Goal: Answer question/provide support: Answer question/provide support

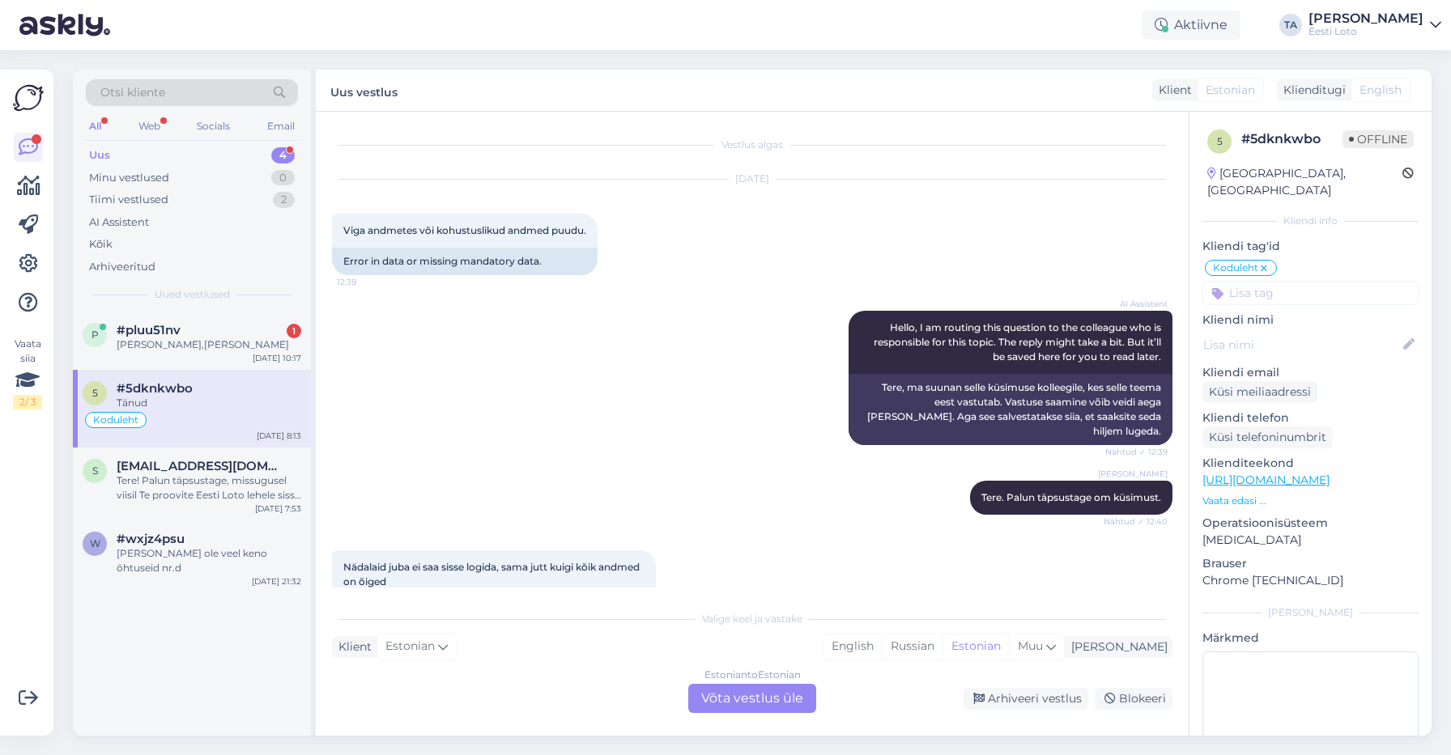
scroll to position [10, 0]
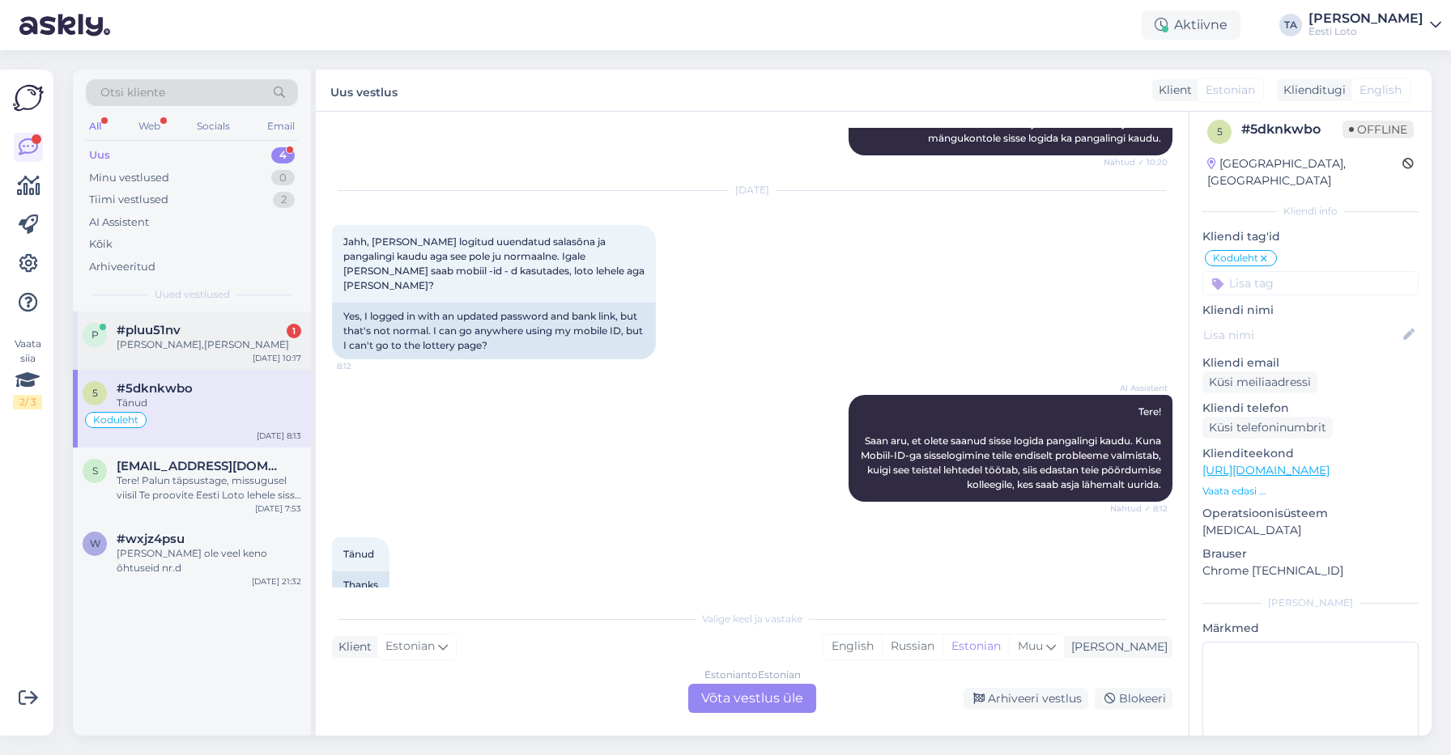
click at [165, 326] on span "#pluu51nv" at bounding box center [149, 330] width 64 height 15
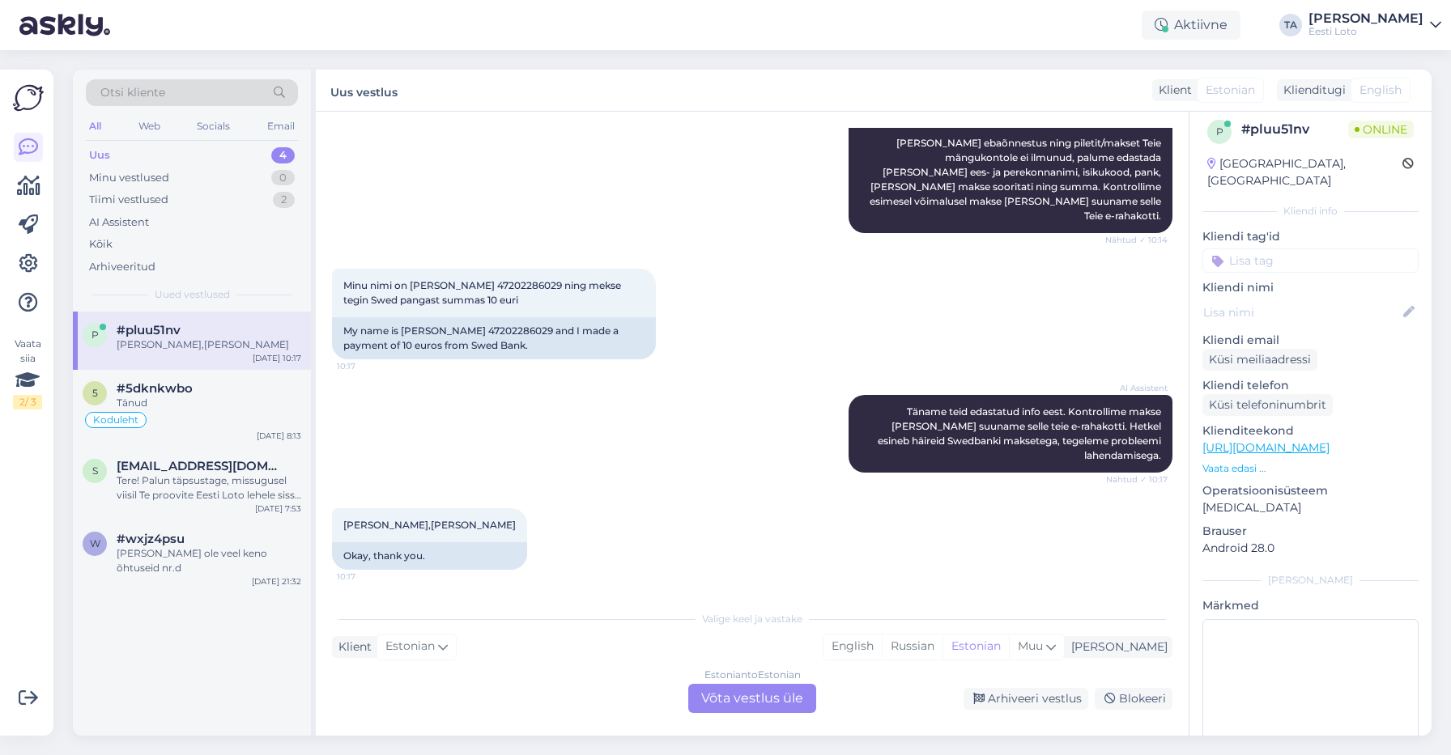
scroll to position [228, 0]
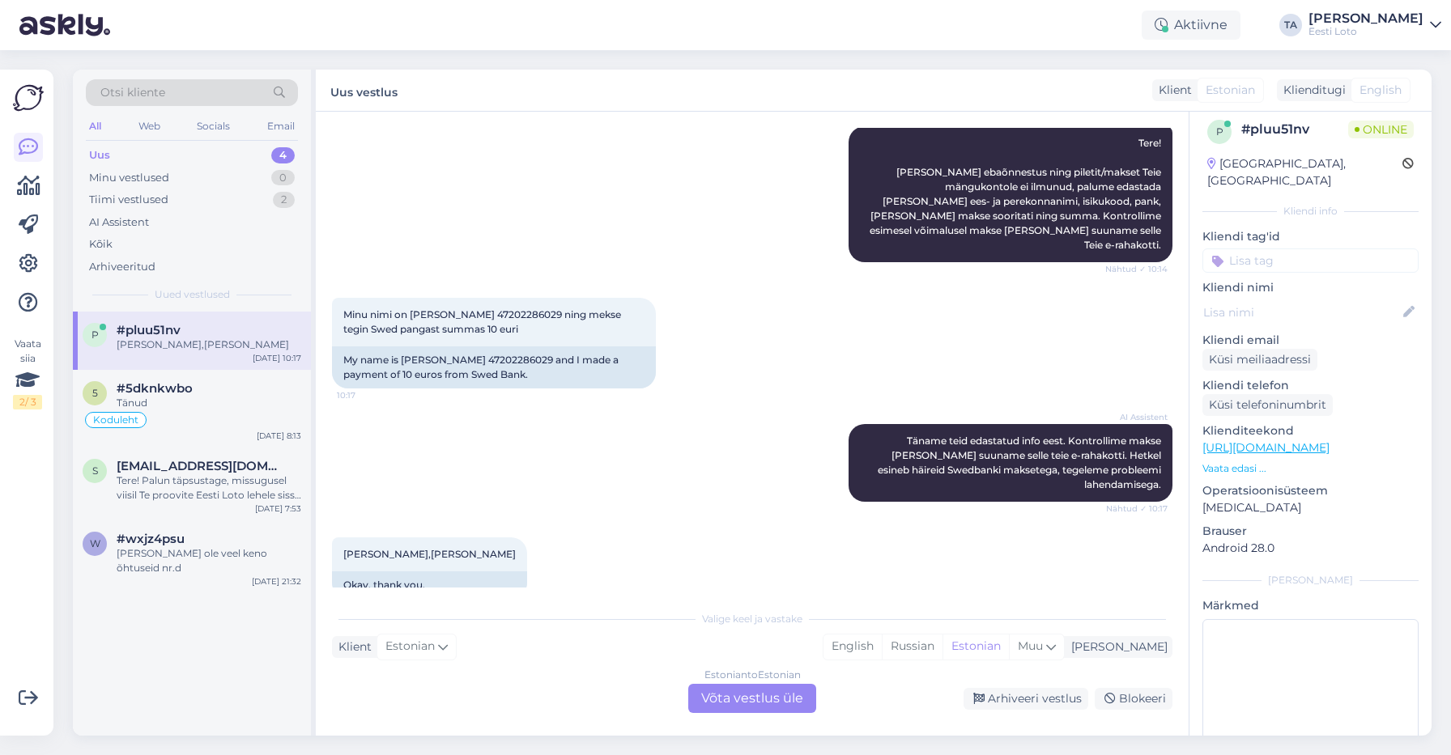
click at [733, 699] on div "Estonian to Estonian Võta vestlus üle" at bounding box center [752, 698] width 128 height 29
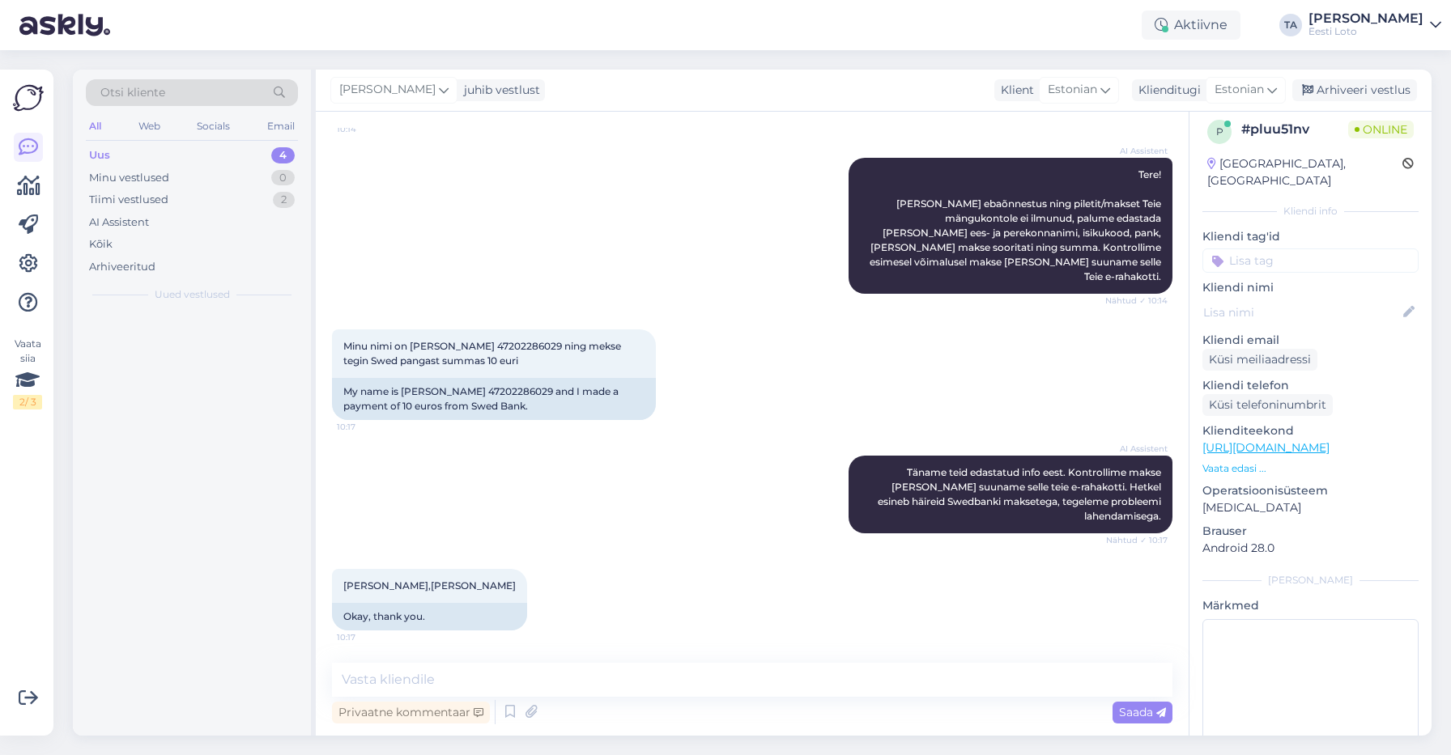
scroll to position [168, 0]
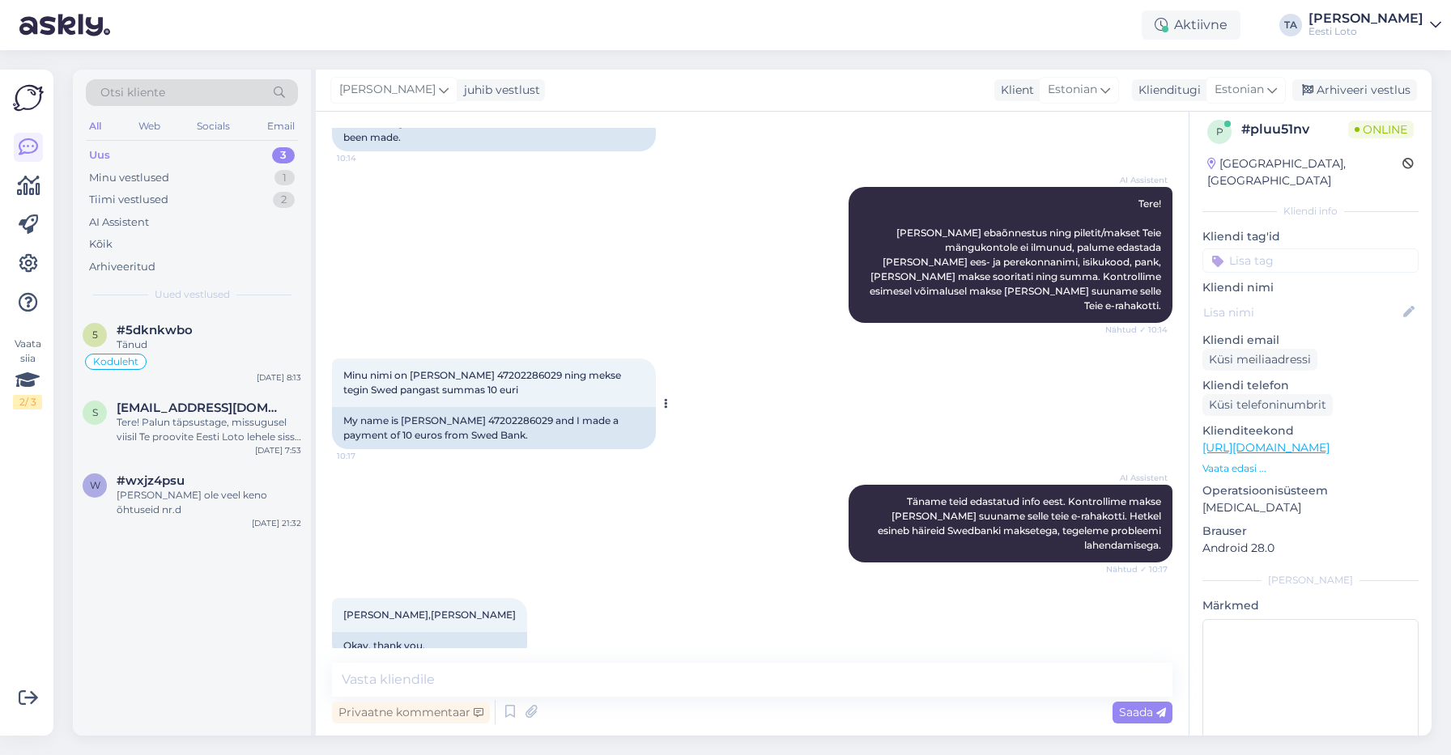
click at [543, 369] on span "Minu nimi on [PERSON_NAME] 47202286029 ning mekse tegin Swed pangast summas 10 …" at bounding box center [483, 382] width 280 height 27
copy span "47202286029"
click at [564, 685] on textarea at bounding box center [752, 680] width 841 height 34
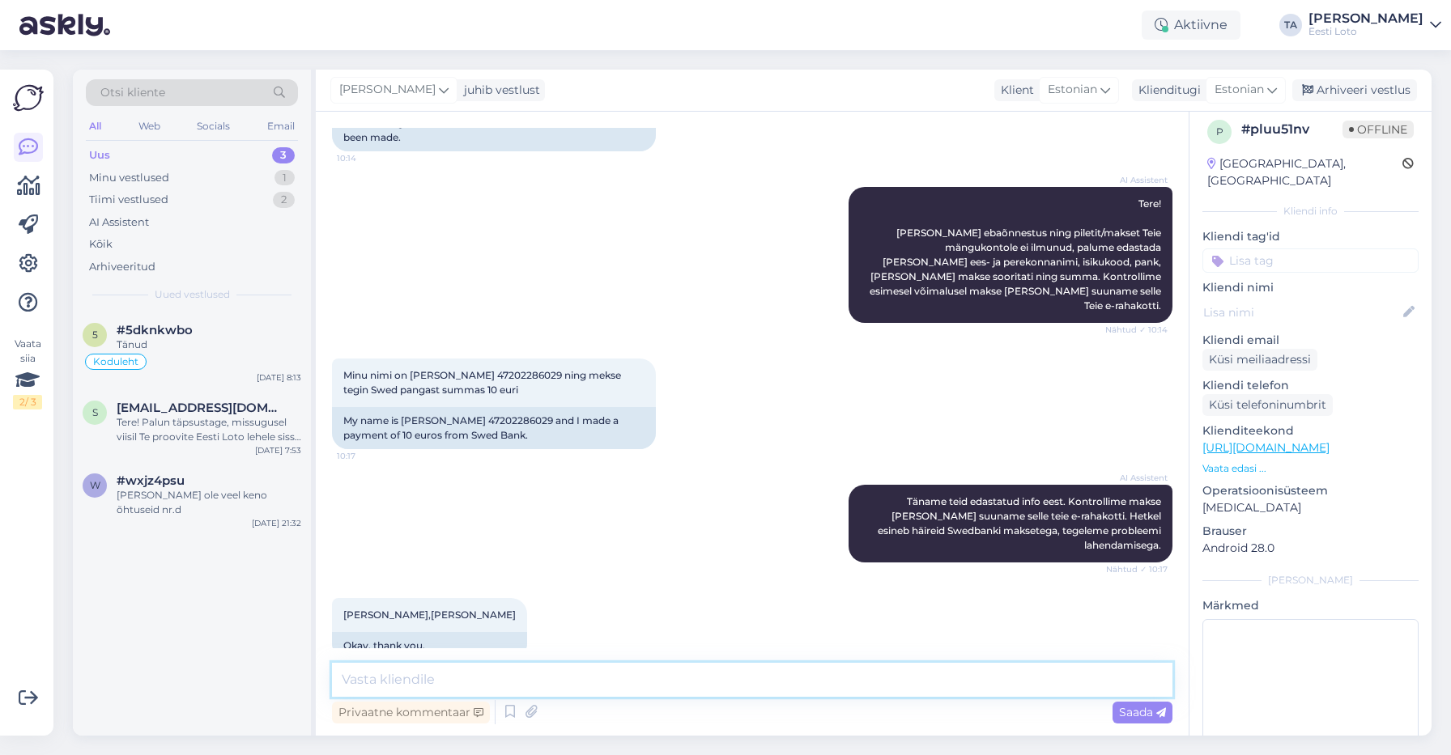
paste textarea "Kahjuks Teie makse ebaõnnestus tehnilise [PERSON_NAME] tõttu. Kontrollisime mak…"
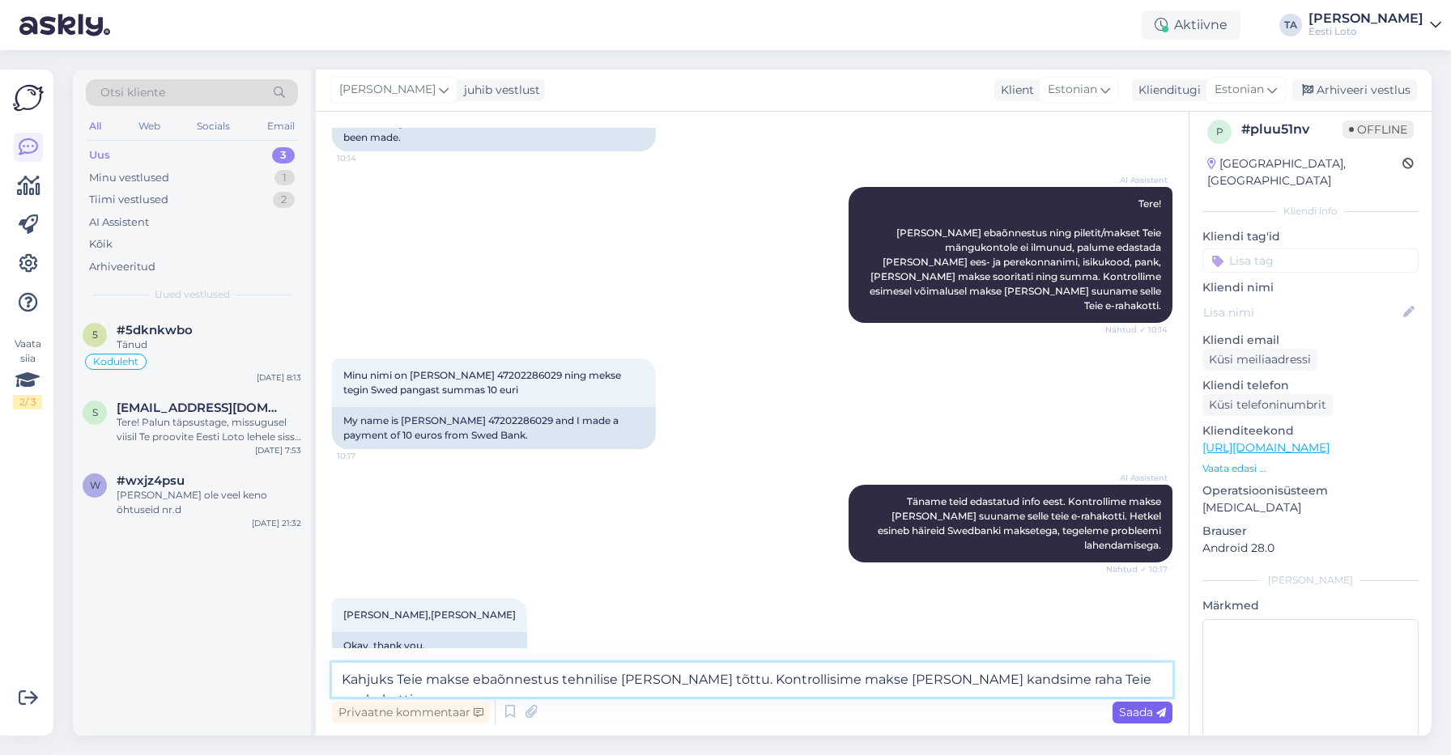
type textarea "Kahjuks Teie makse ebaõnnestus tehnilise [PERSON_NAME] tõttu. Kontrollisime mak…"
click at [1143, 709] on span "Saada" at bounding box center [1142, 712] width 47 height 15
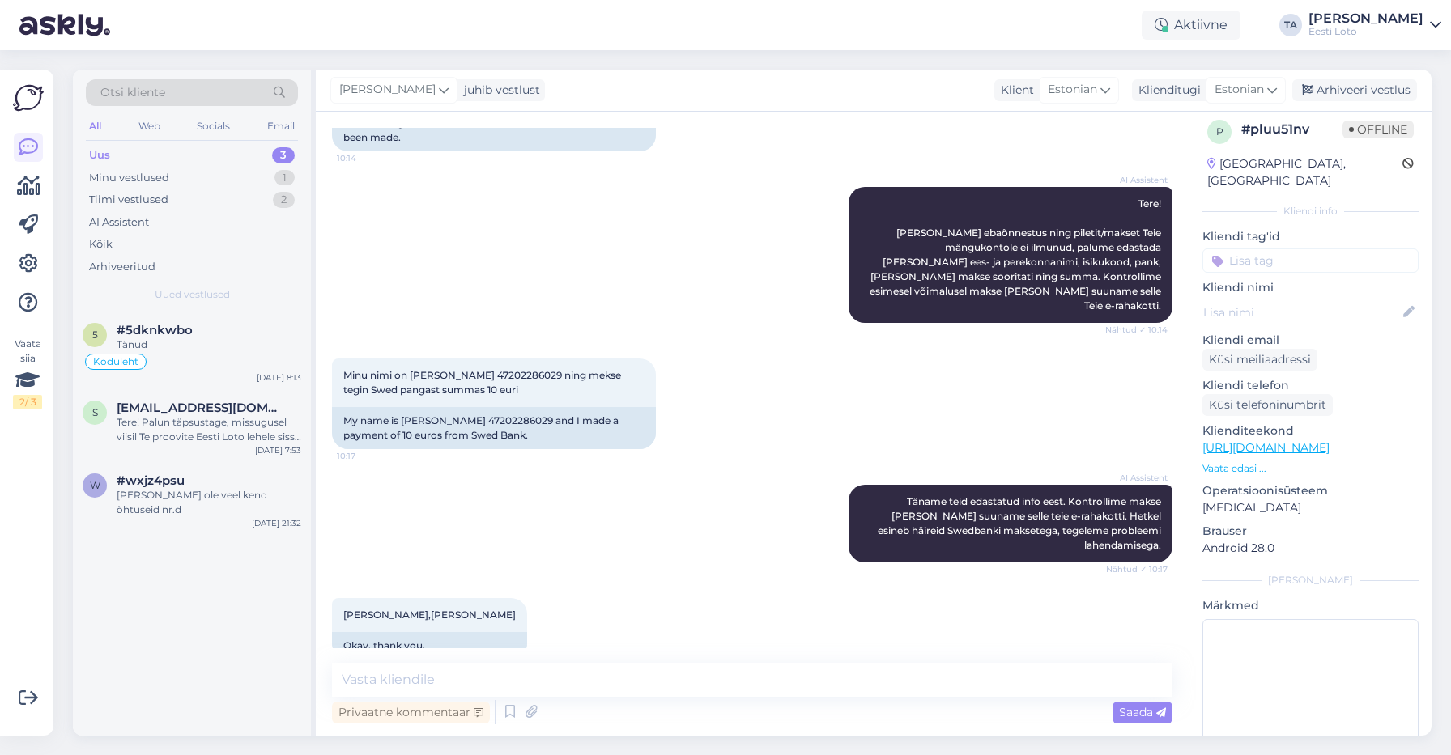
scroll to position [252, 0]
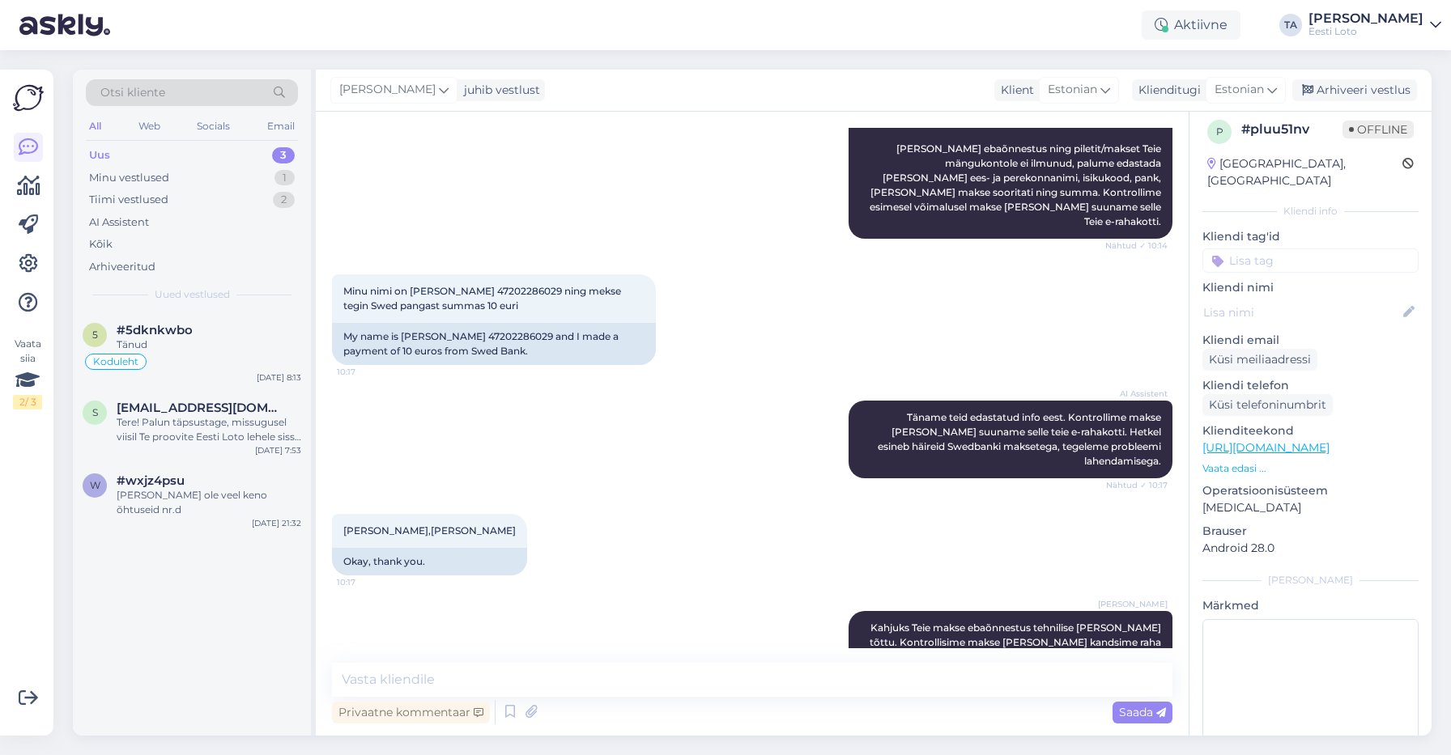
click at [1246, 251] on input at bounding box center [1310, 261] width 216 height 24
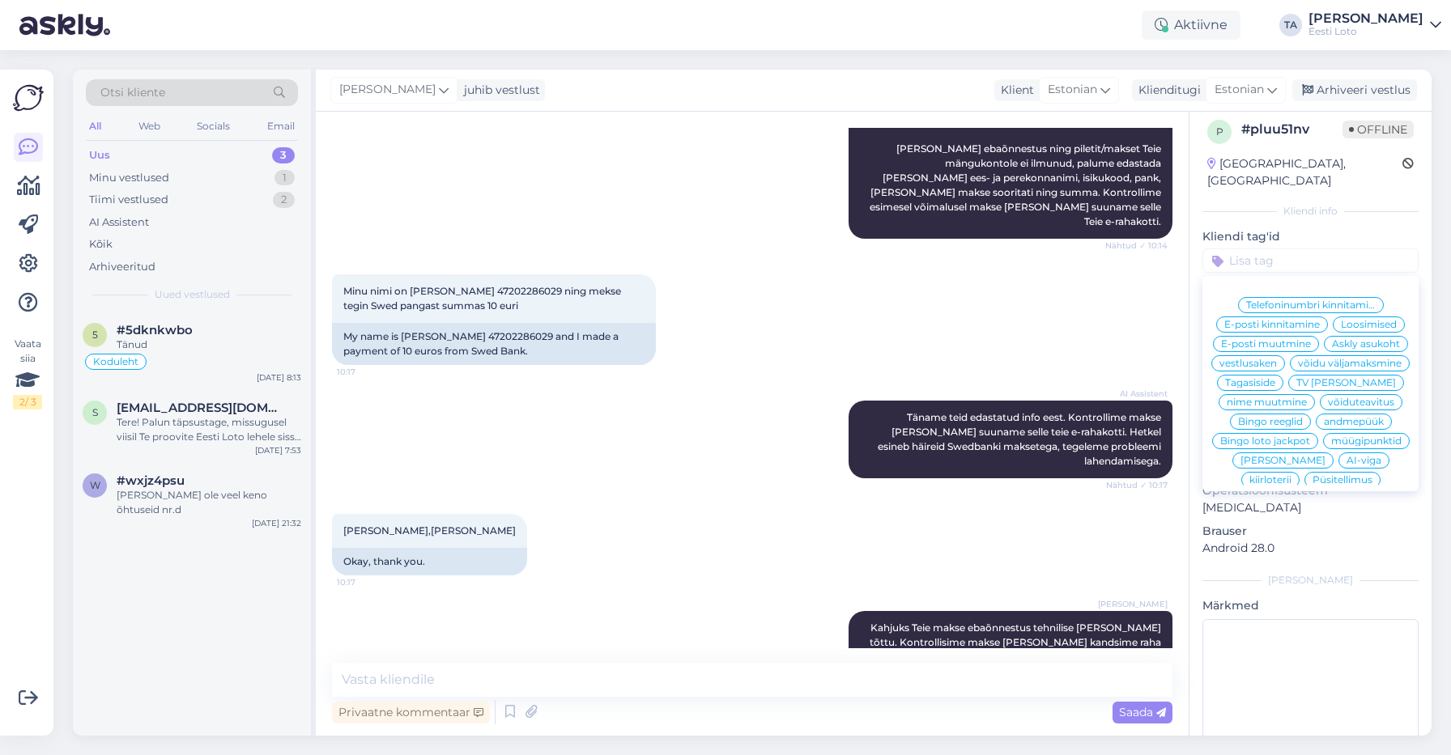
scroll to position [276, 0]
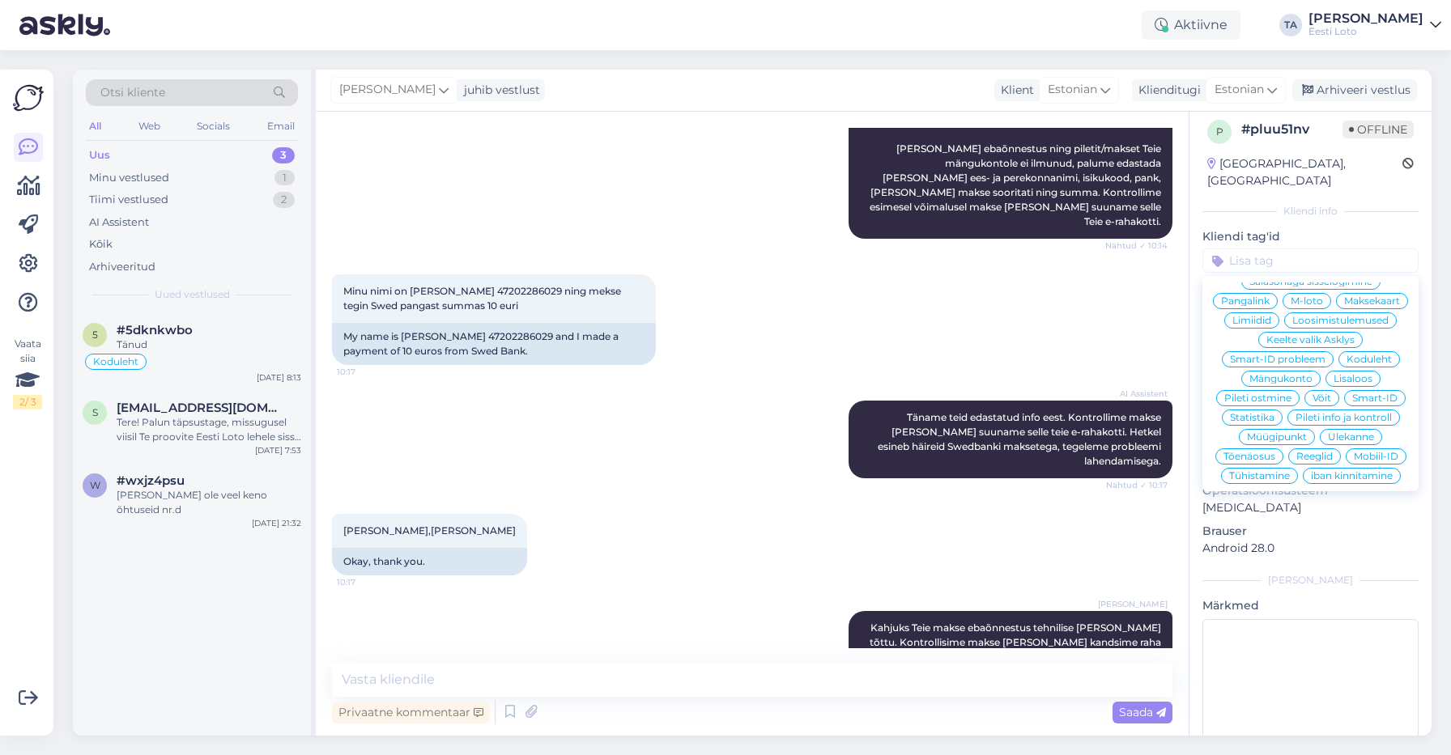
click at [1361, 432] on span "Ülekanne" at bounding box center [1351, 437] width 46 height 10
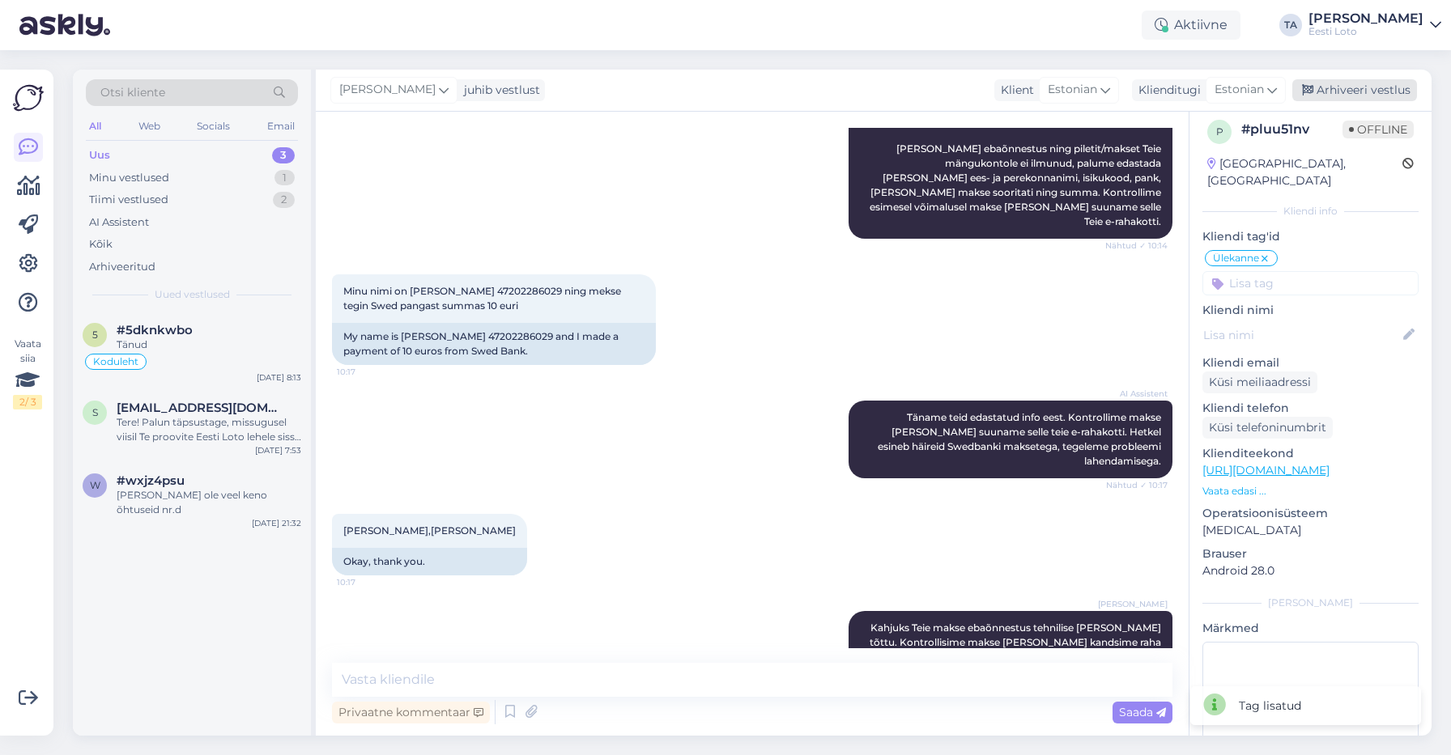
click at [1367, 86] on div "Arhiveeri vestlus" at bounding box center [1354, 90] width 125 height 22
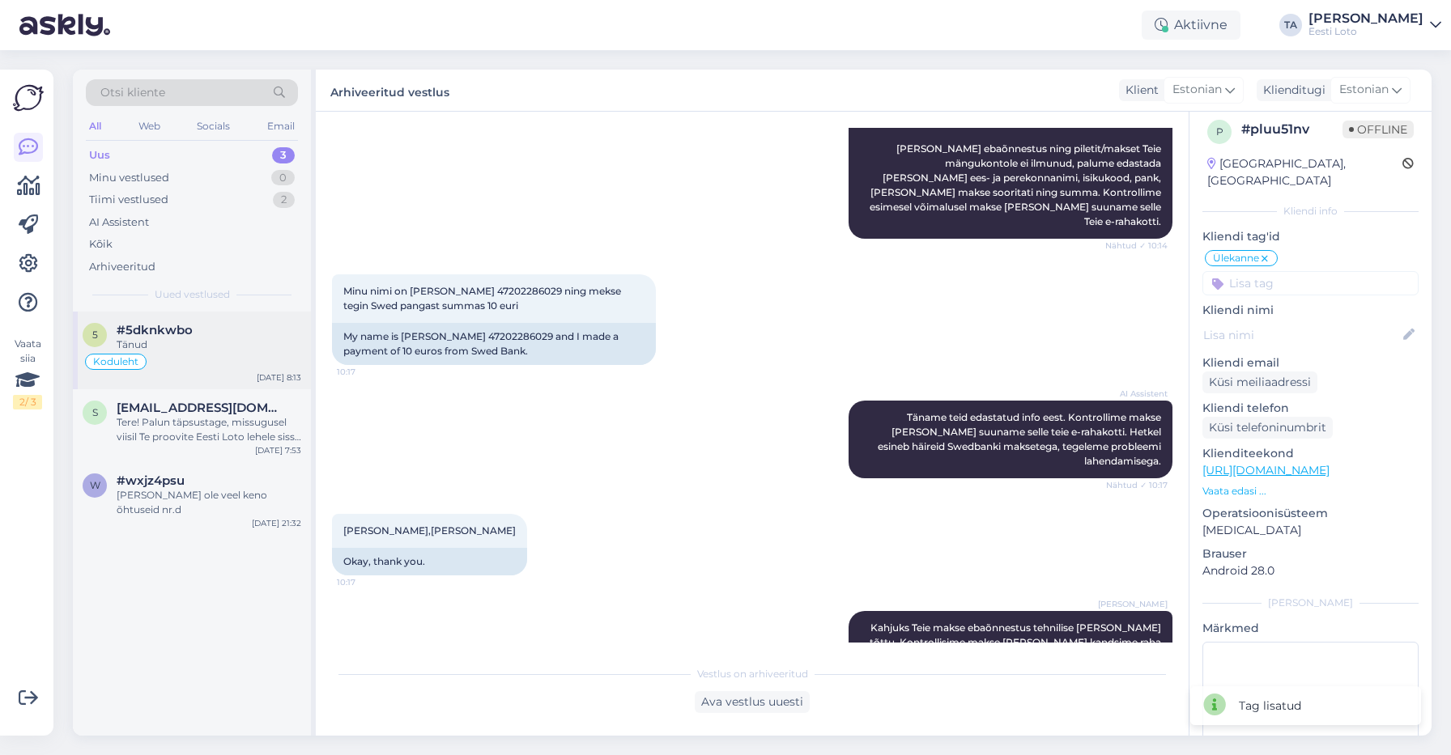
click at [185, 337] on span "#5dknkwbo" at bounding box center [155, 330] width 76 height 15
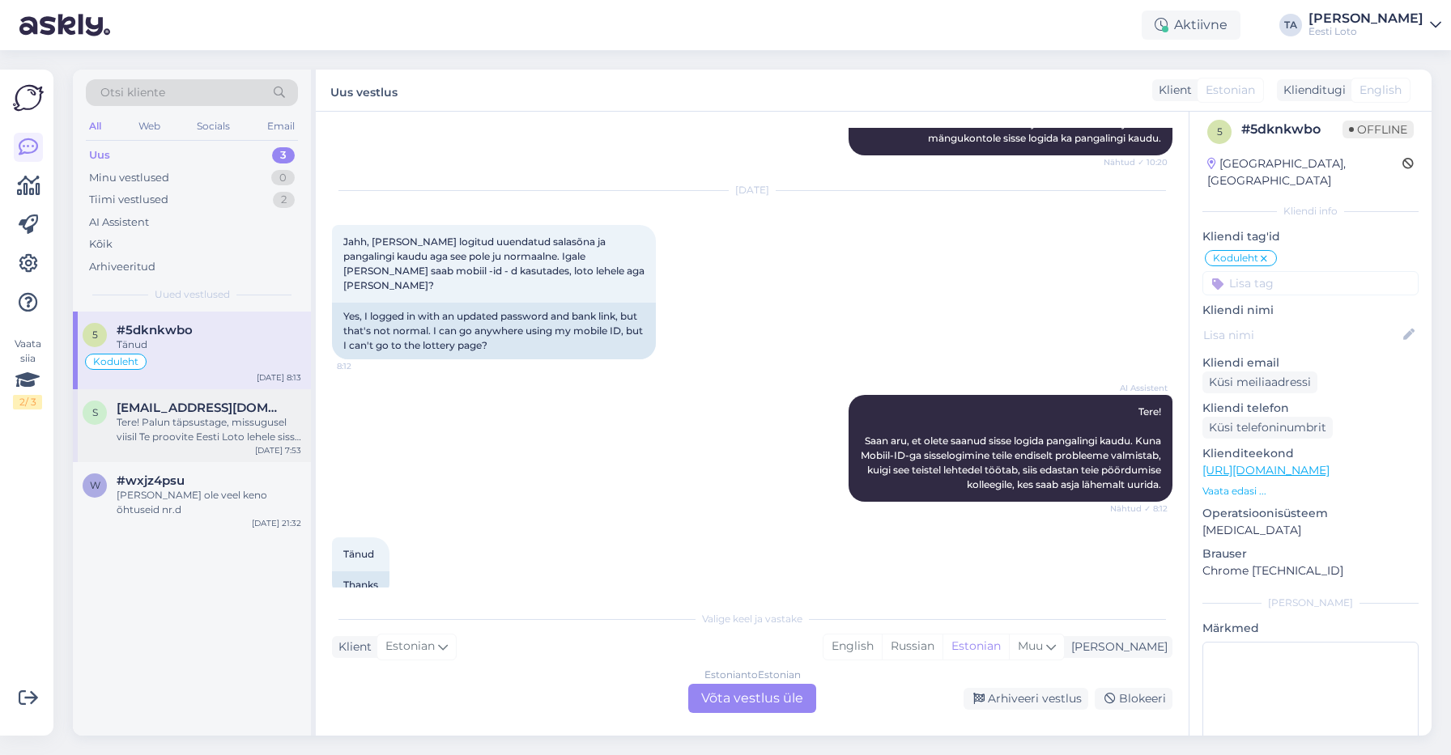
click at [143, 422] on div "Tere! Palun täpsustage, missugusel viisil Te proovite Eesti Loto lehele sisse l…" at bounding box center [209, 429] width 185 height 29
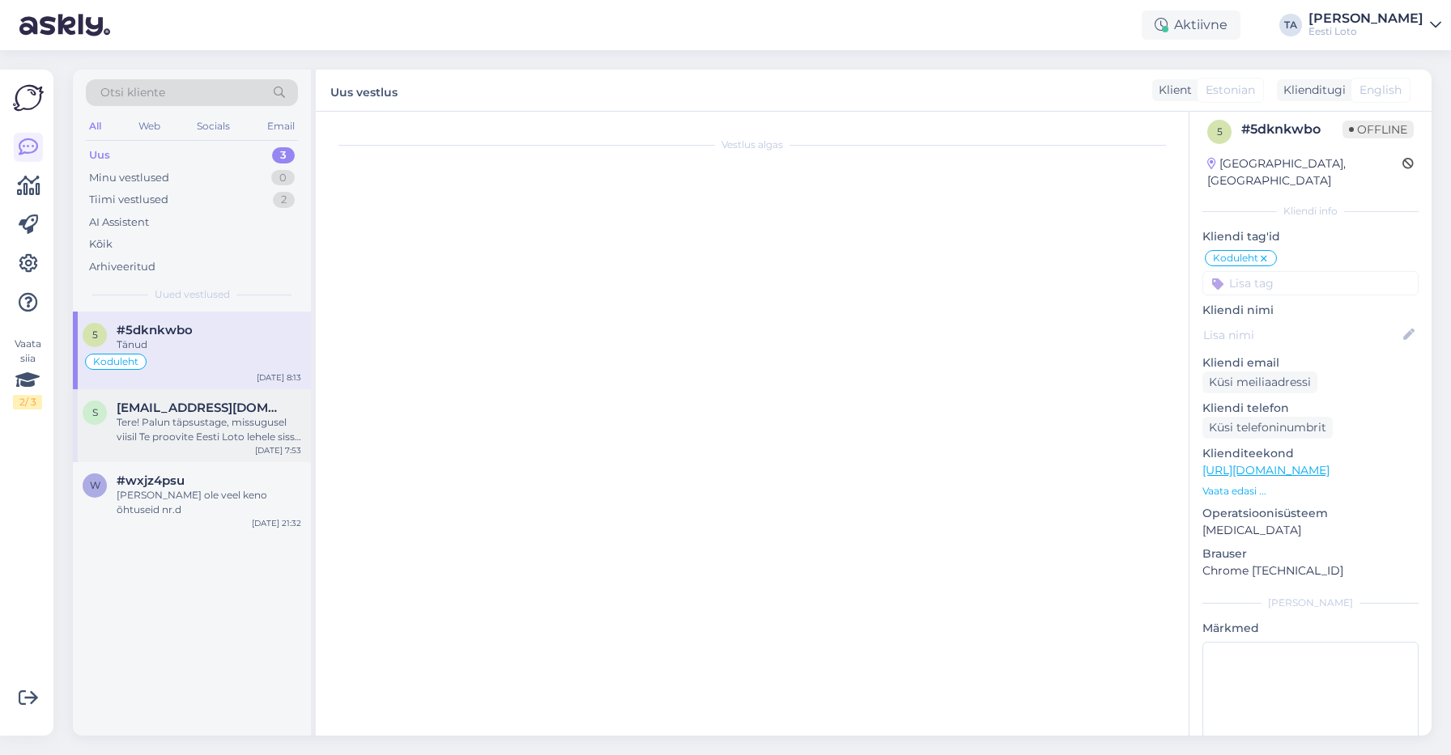
scroll to position [0, 0]
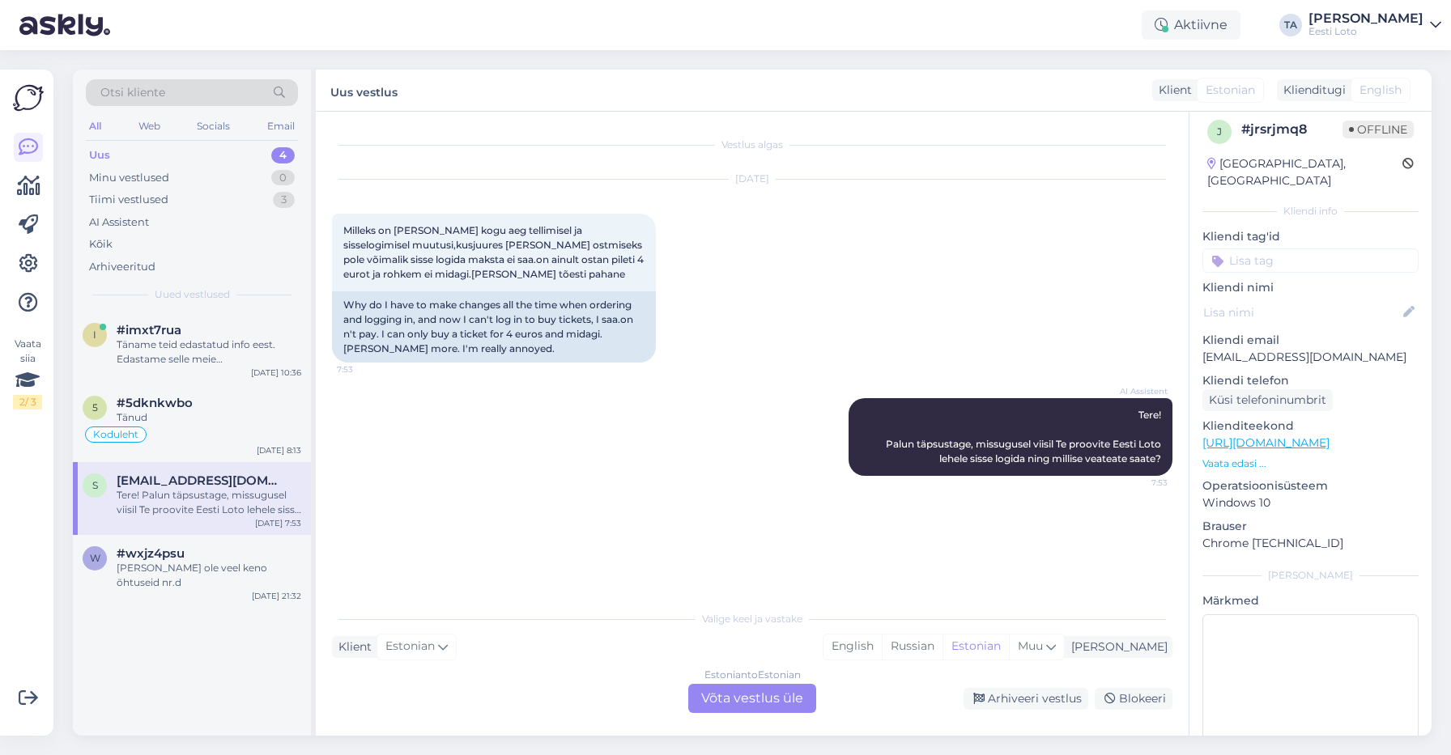
click at [105, 152] on div "Uus" at bounding box center [99, 155] width 21 height 16
click at [159, 346] on div "Täname teid edastatud info eest. Edastame selle meie finantsosakonnale, kes kon…" at bounding box center [209, 352] width 185 height 29
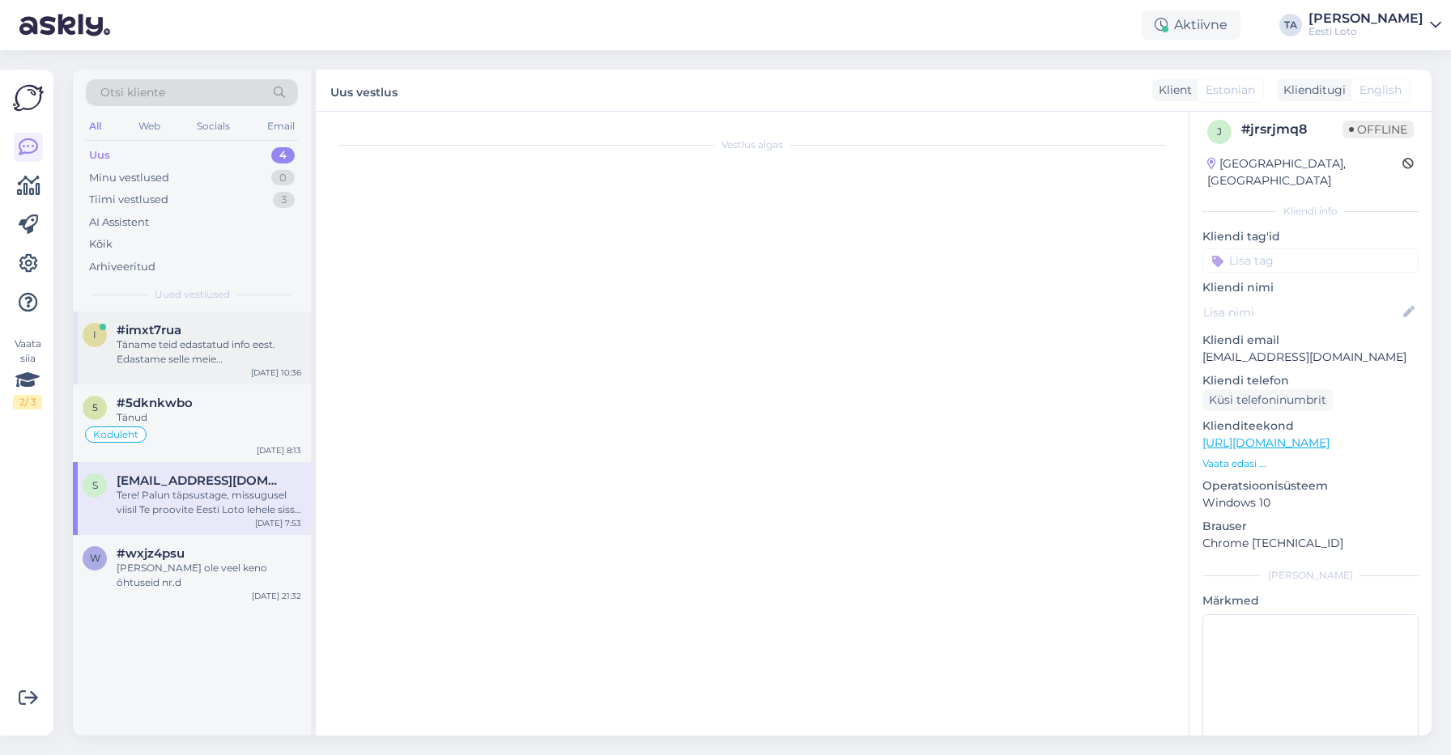
scroll to position [287, 0]
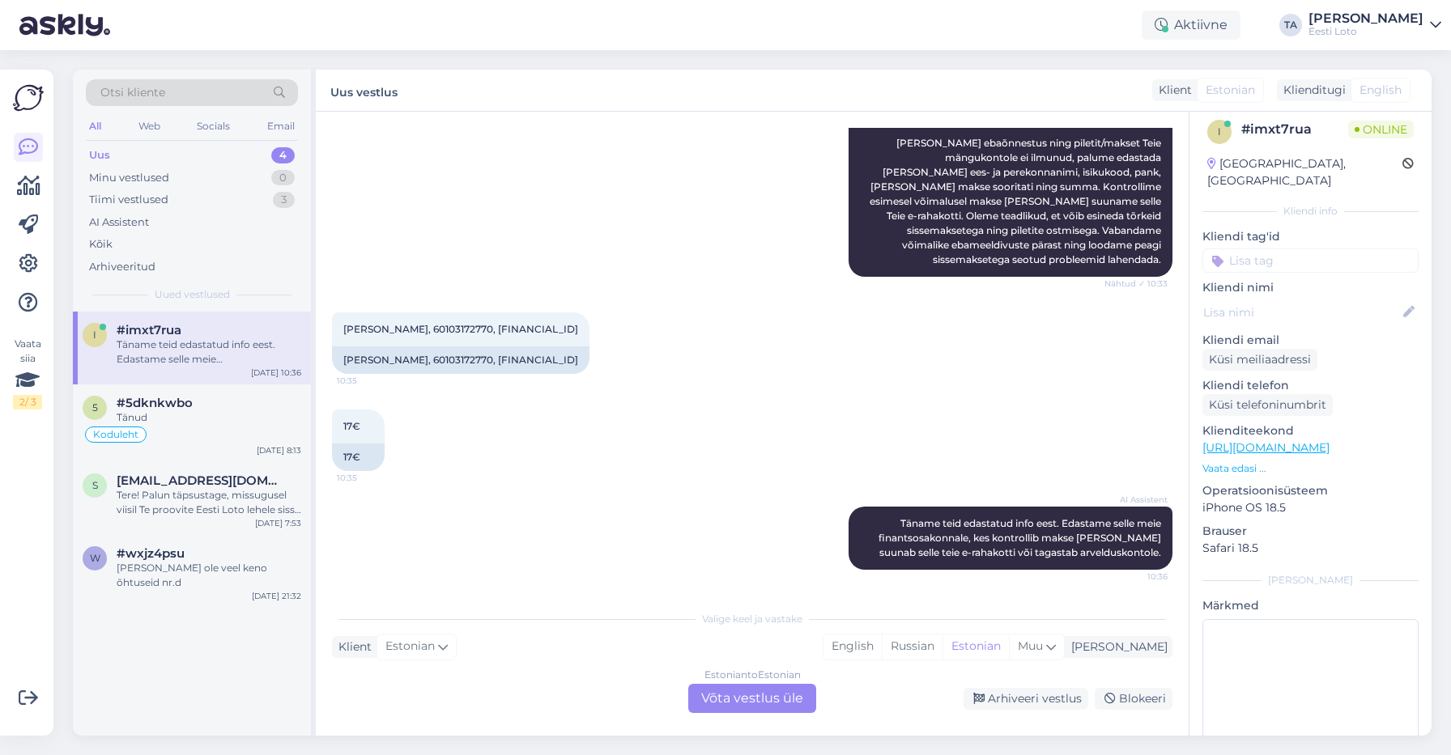
click at [751, 693] on div "Estonian to Estonian Võta vestlus üle" at bounding box center [752, 698] width 128 height 29
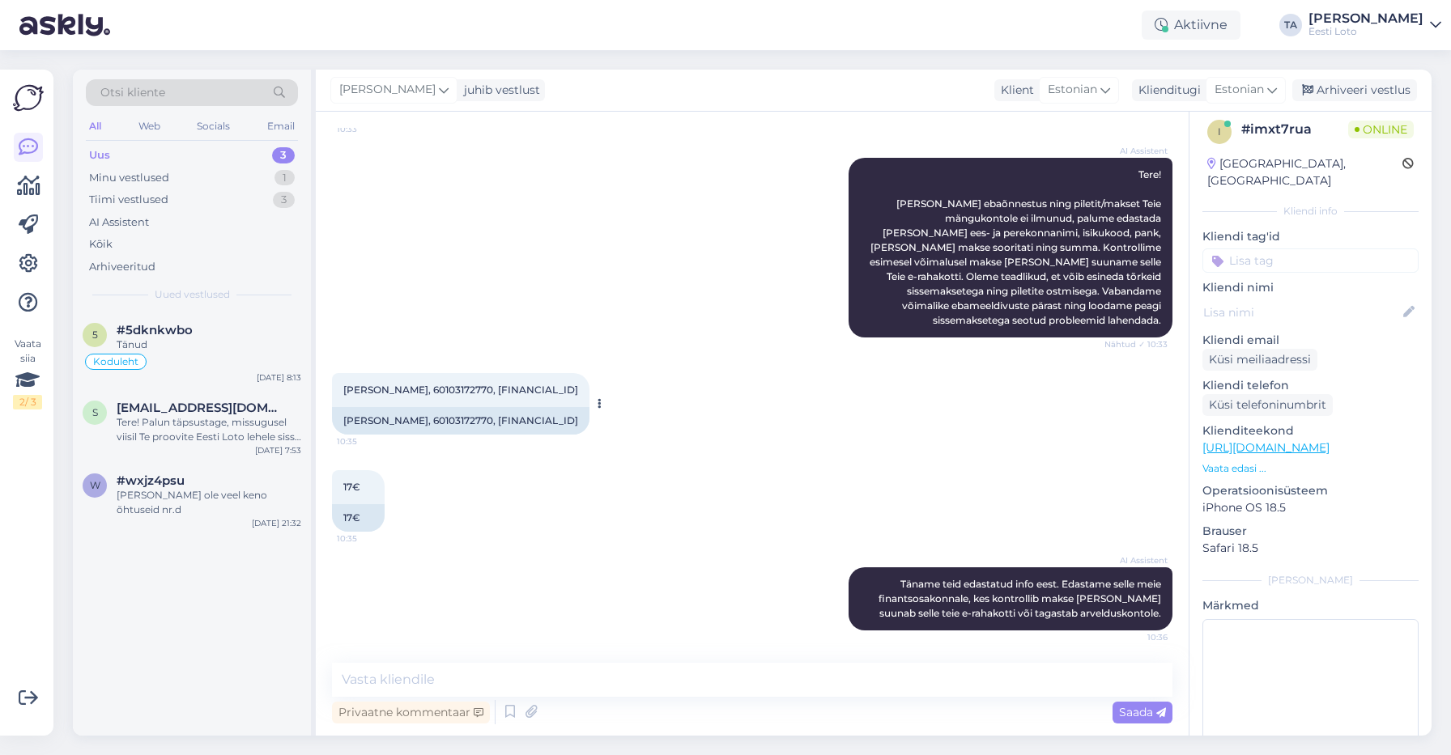
click at [500, 384] on span "[PERSON_NAME], 60103172770, [FINANCIAL_ID]" at bounding box center [460, 390] width 235 height 12
copy span "60103172770"
click at [457, 681] on textarea at bounding box center [752, 680] width 841 height 34
paste textarea "Kahjuks Teie makse ebaõnnestus tehnilise [PERSON_NAME] tõttu. Kontrollisime mak…"
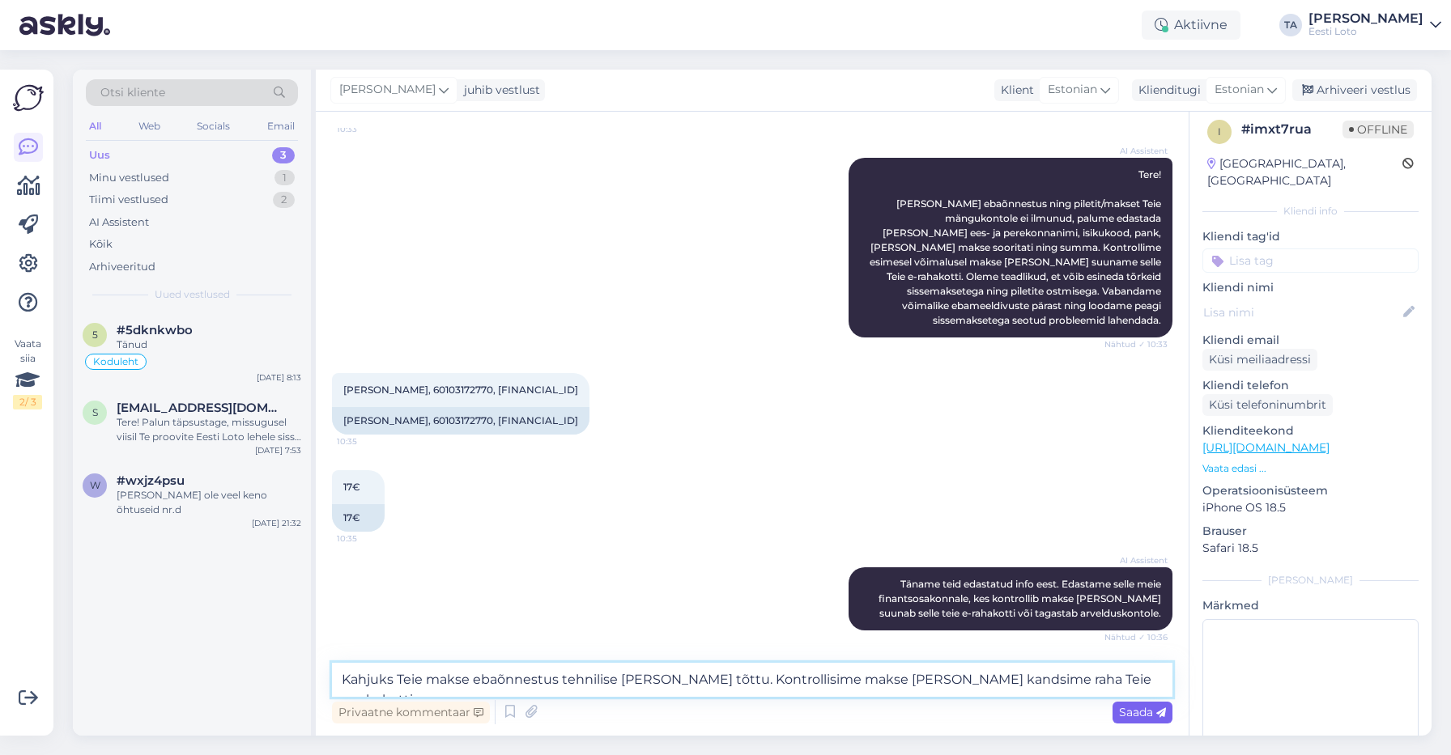
type textarea "Kahjuks Teie makse ebaõnnestus tehnilise [PERSON_NAME] tõttu. Kontrollisime mak…"
click at [1140, 712] on span "Saada" at bounding box center [1142, 712] width 47 height 15
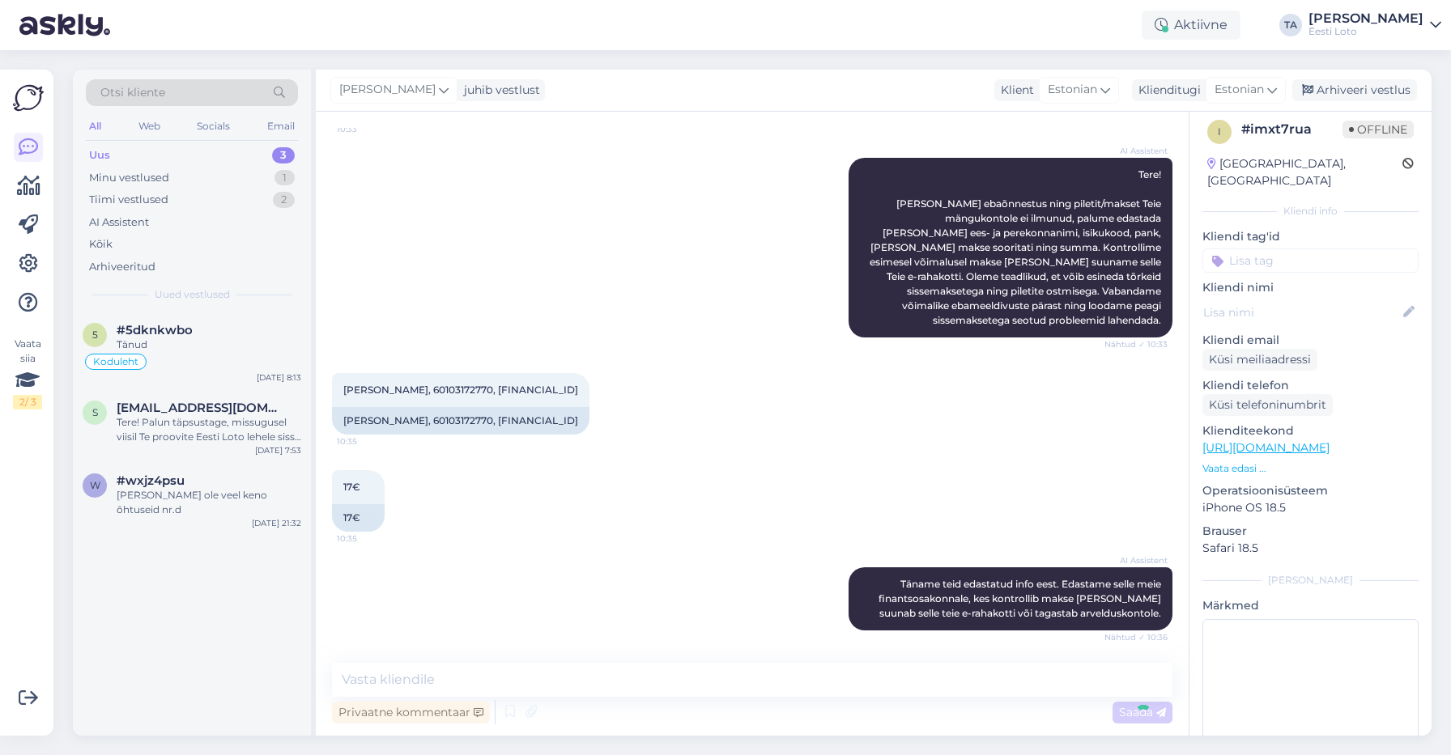
scroll to position [310, 0]
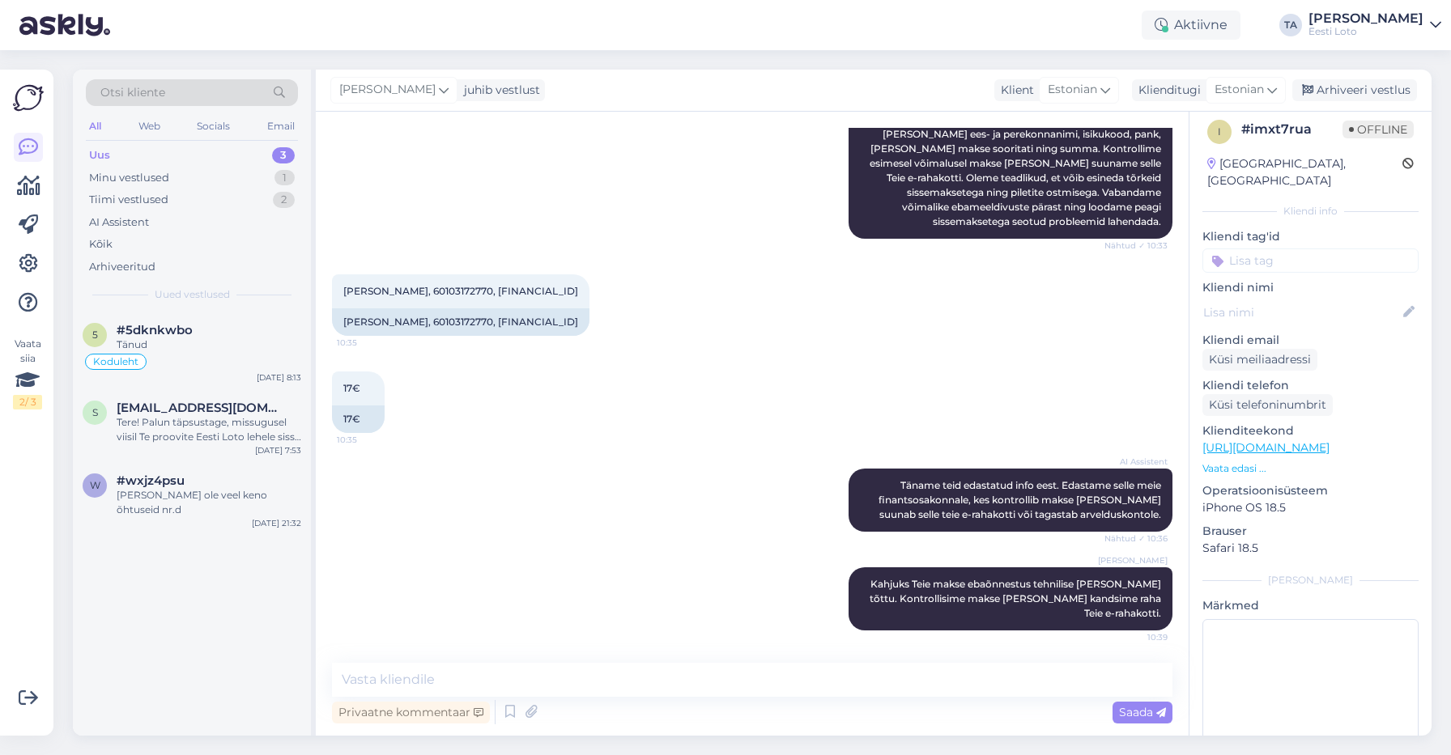
click at [1262, 249] on input at bounding box center [1310, 261] width 216 height 24
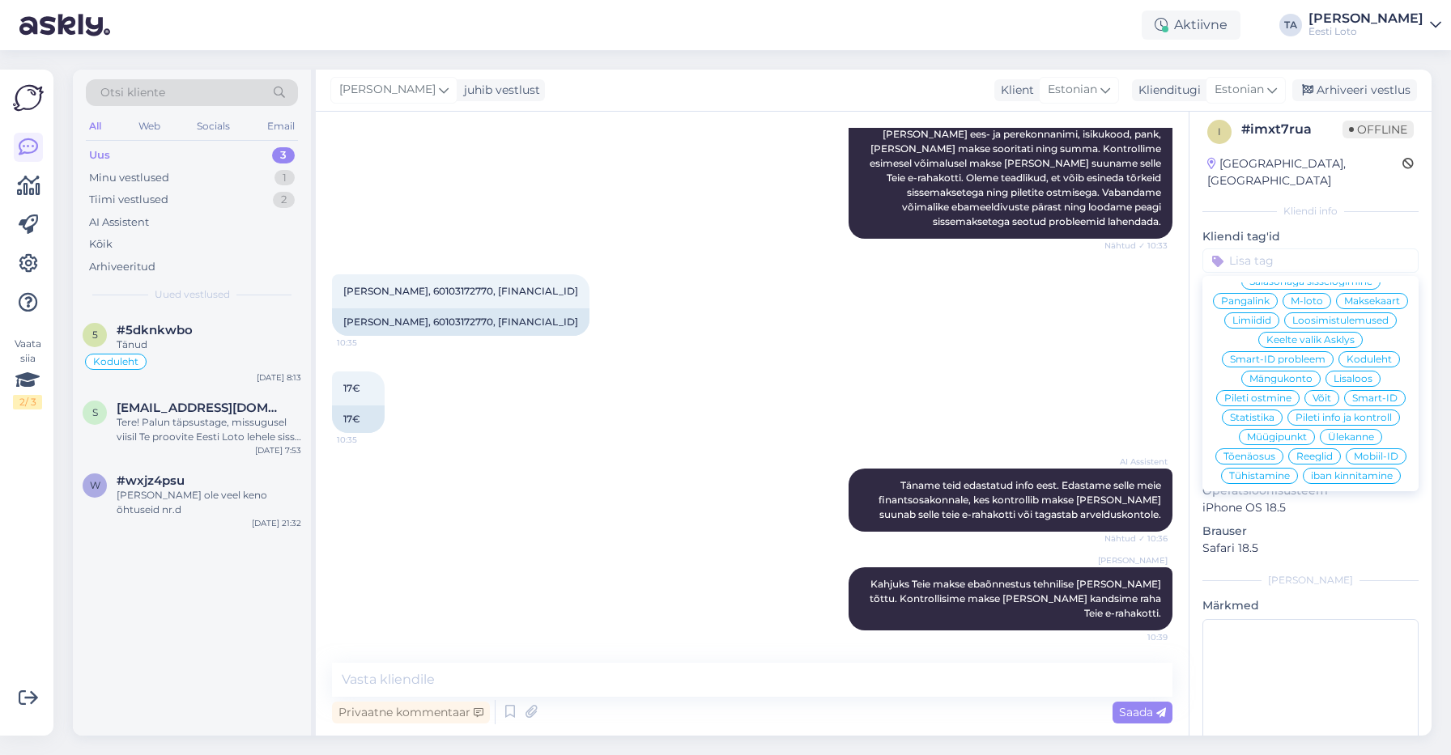
click at [1352, 393] on div "Telefoninumbri kinnitamine E-posti kinnitamine Loosimised E-posti muutmine Askl…" at bounding box center [1310, 384] width 216 height 202
click at [1355, 432] on span "Ülekanne" at bounding box center [1351, 437] width 46 height 10
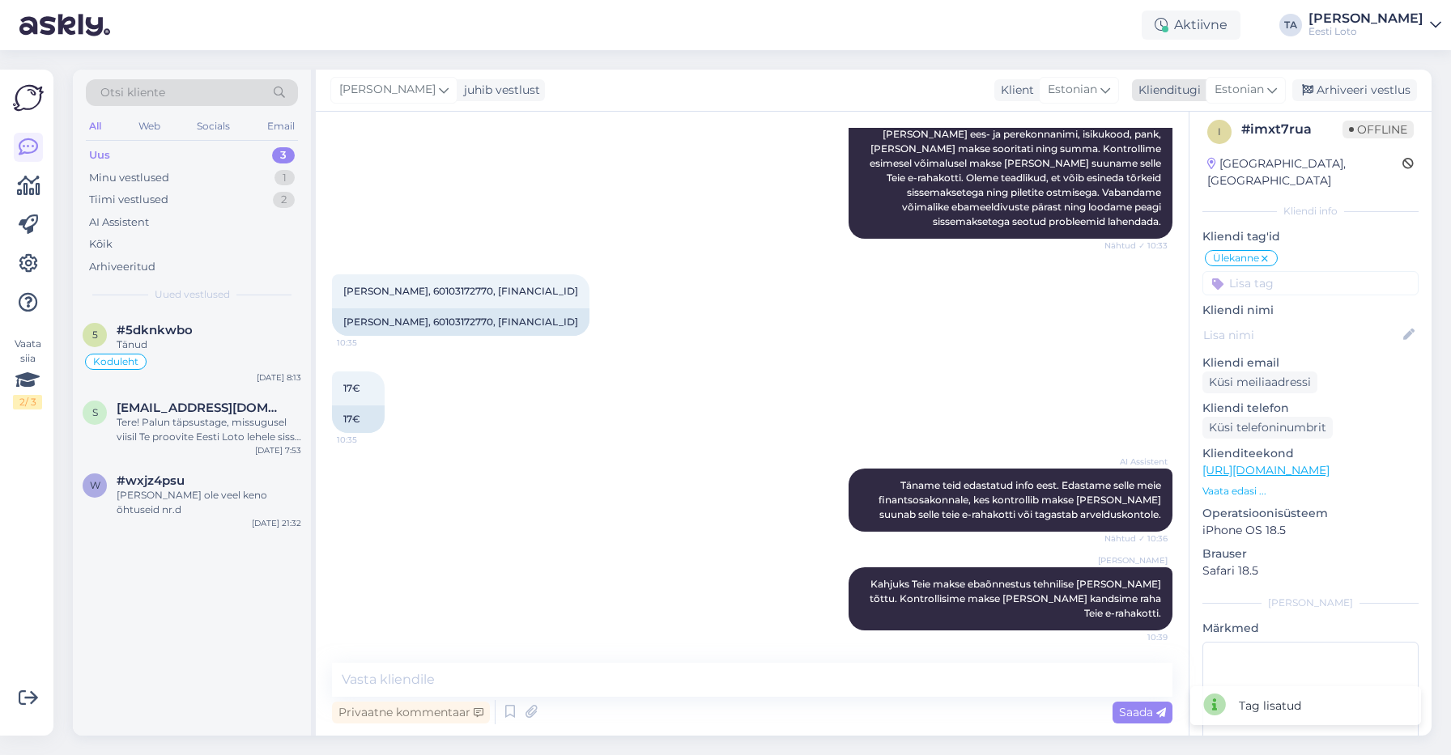
click at [1344, 95] on div "Arhiveeri vestlus" at bounding box center [1354, 90] width 125 height 22
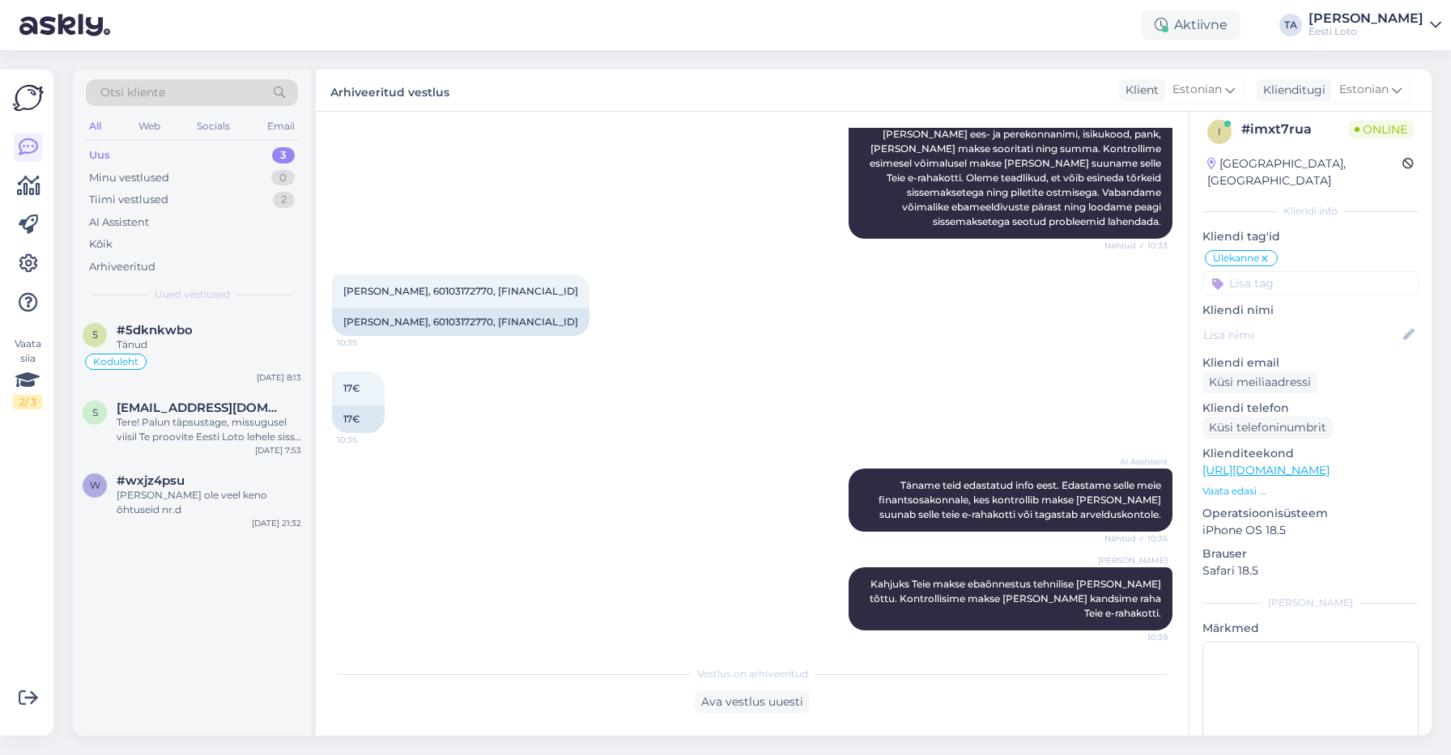
click at [112, 155] on div "Uus 3" at bounding box center [192, 155] width 212 height 23
click at [167, 326] on span "#5dknkwbo" at bounding box center [155, 330] width 76 height 15
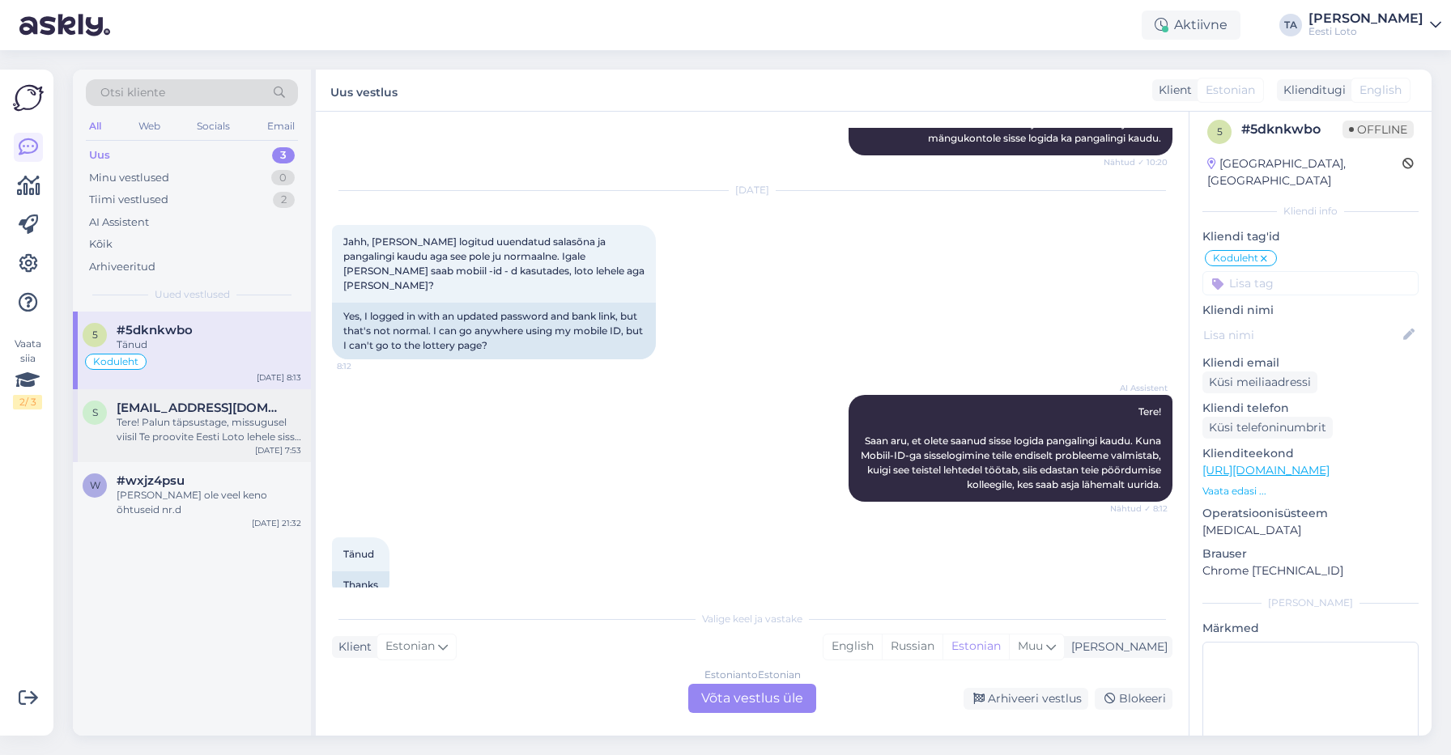
click at [168, 421] on div "Tere! Palun täpsustage, missugusel viisil Te proovite Eesti Loto lehele sisse l…" at bounding box center [209, 429] width 185 height 29
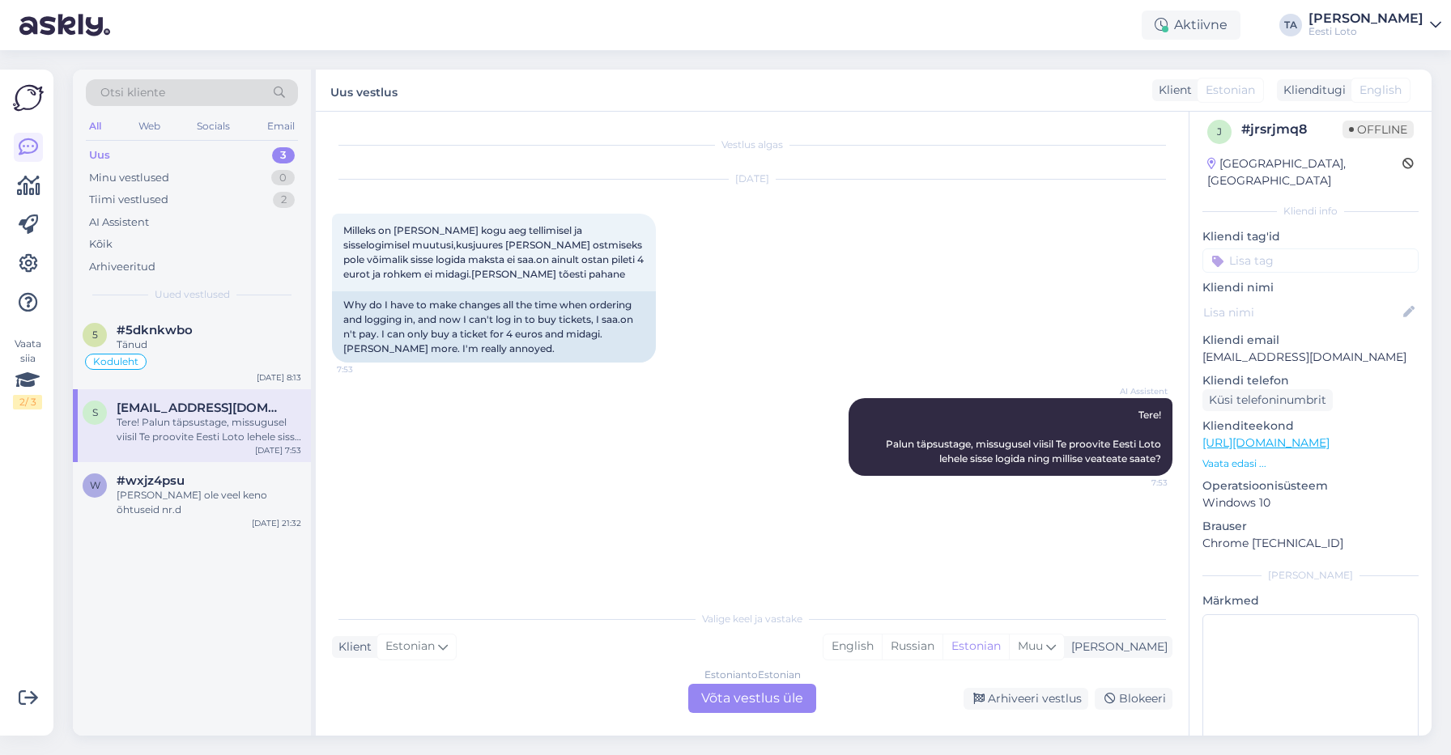
scroll to position [0, 0]
click at [162, 486] on span "#wxjz4psu" at bounding box center [151, 481] width 68 height 15
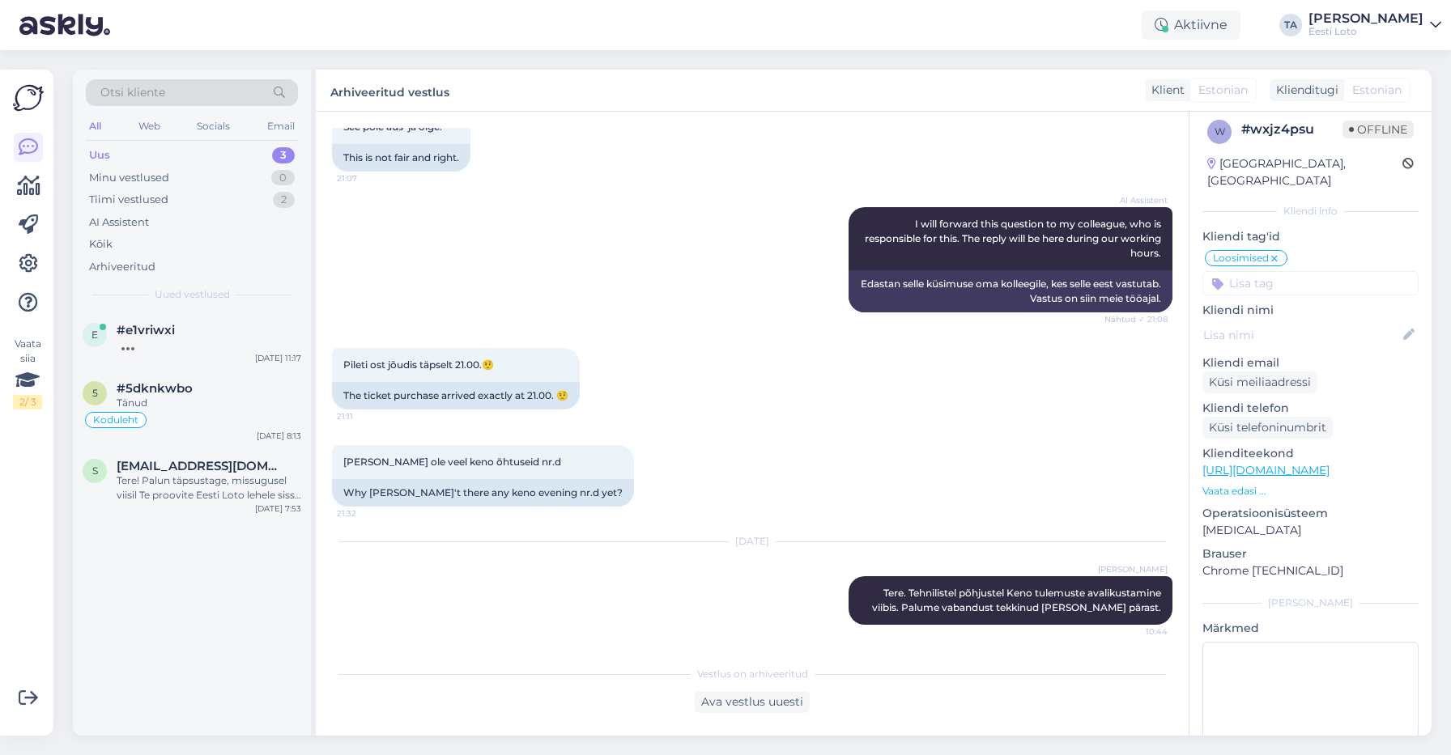
scroll to position [3053, 0]
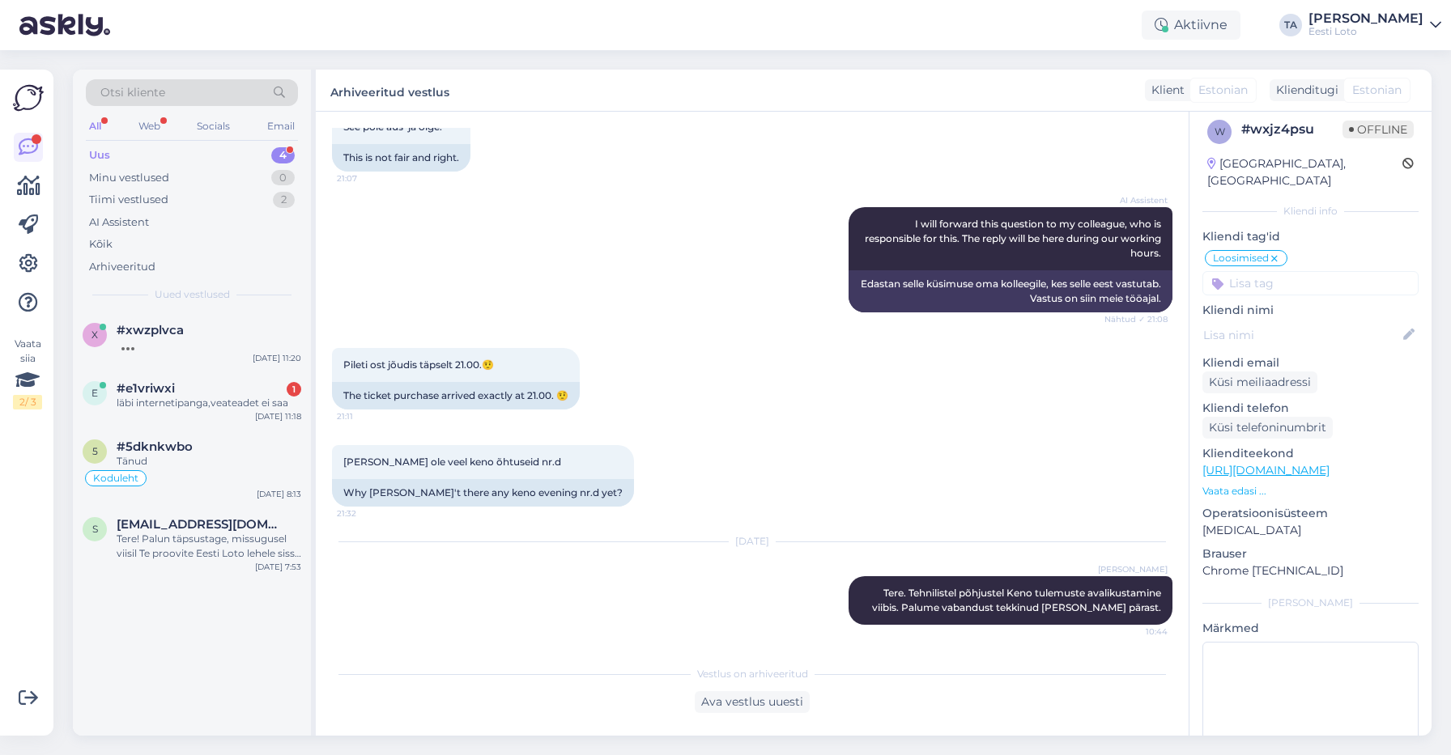
click at [117, 155] on div "Uus 4" at bounding box center [192, 155] width 212 height 23
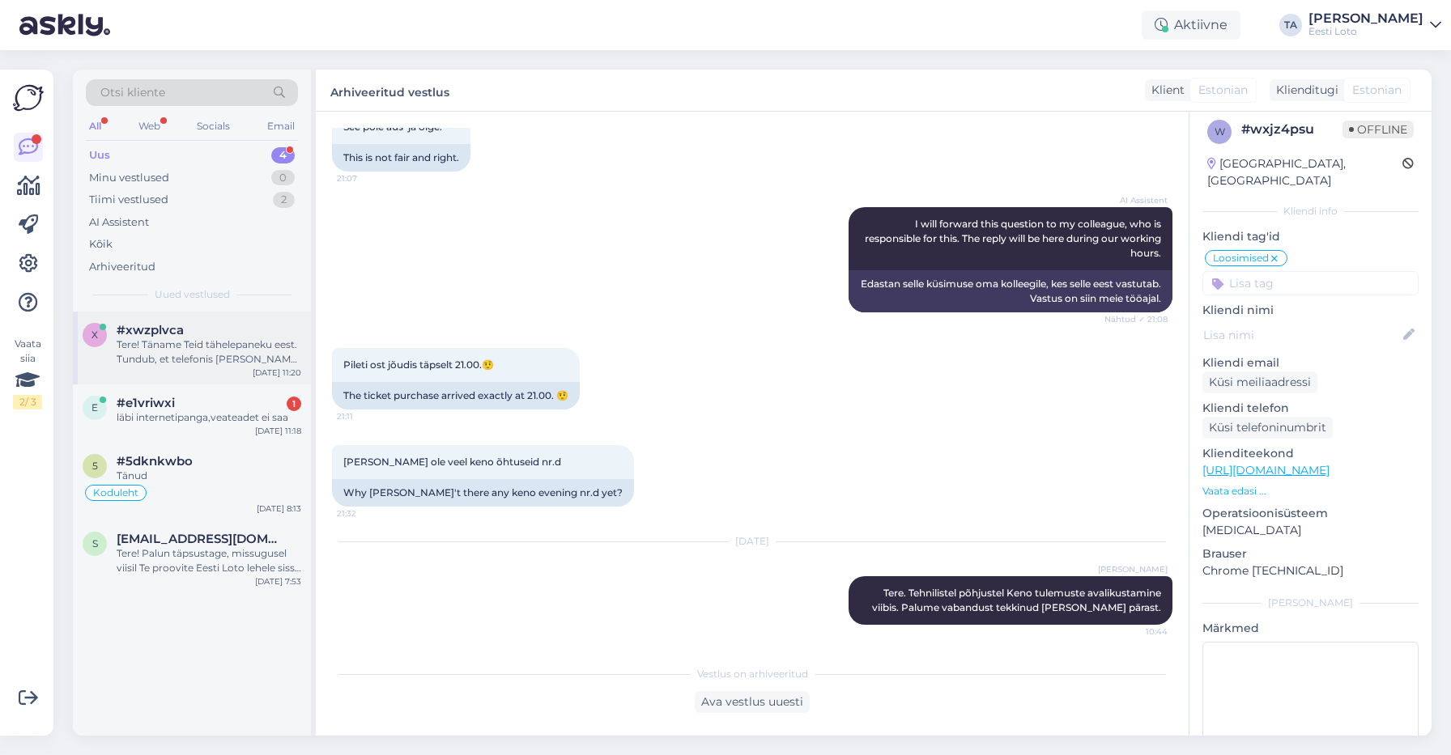
click at [133, 343] on div "Tere! Täname Teid tähelepaneku eest. Tundub, et telefonis [PERSON_NAME] teemand…" at bounding box center [209, 352] width 185 height 29
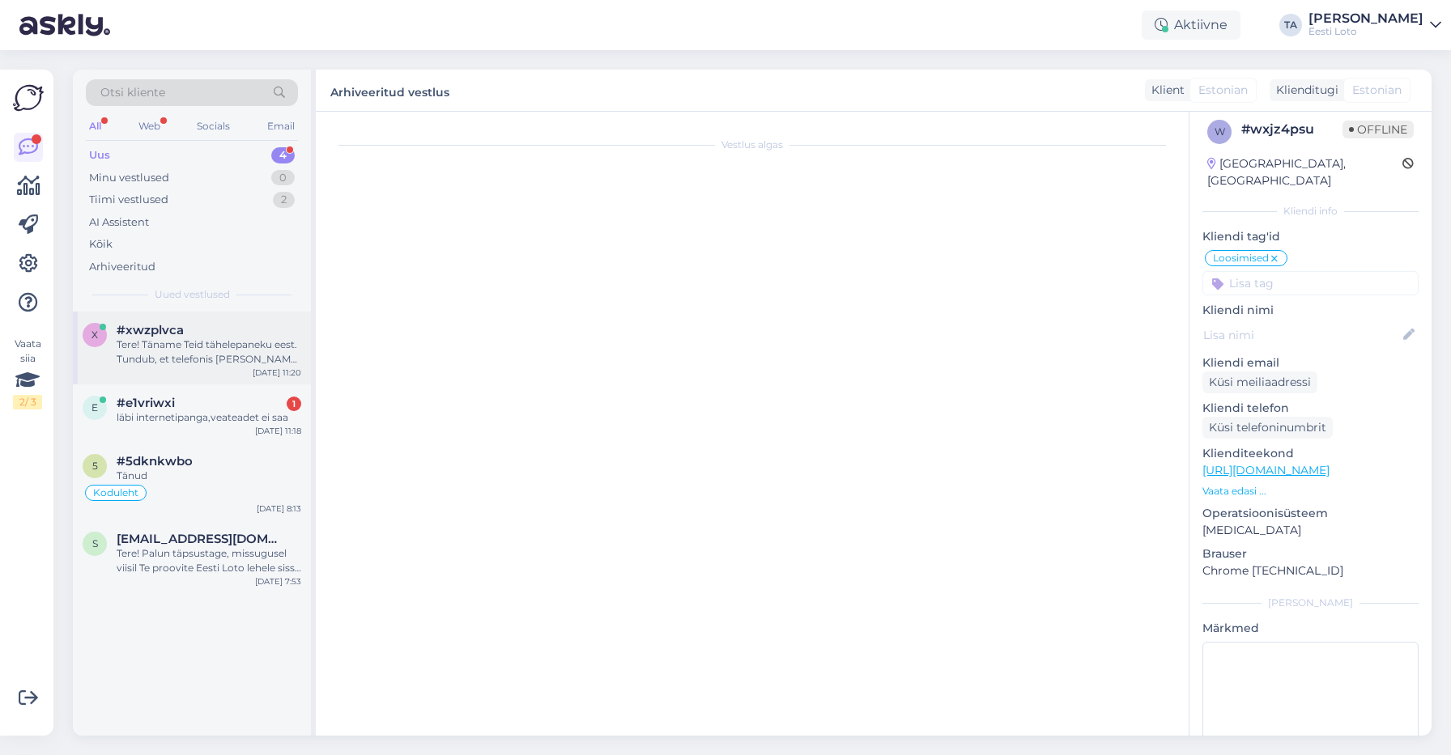
scroll to position [180, 0]
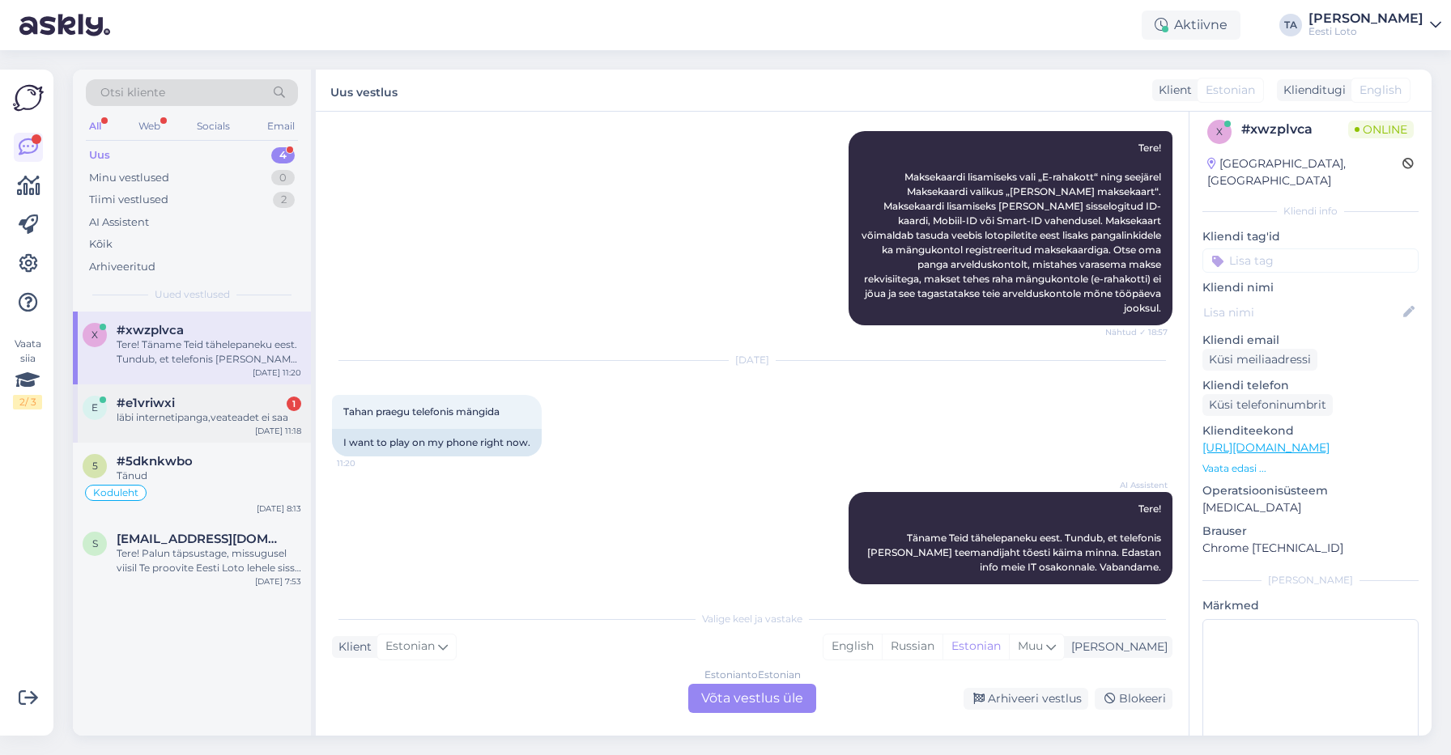
click at [163, 428] on div "e #e1vriwxi 1 läbi internetipanga,veateadet ei saa [DATE] 11:18" at bounding box center [192, 414] width 238 height 58
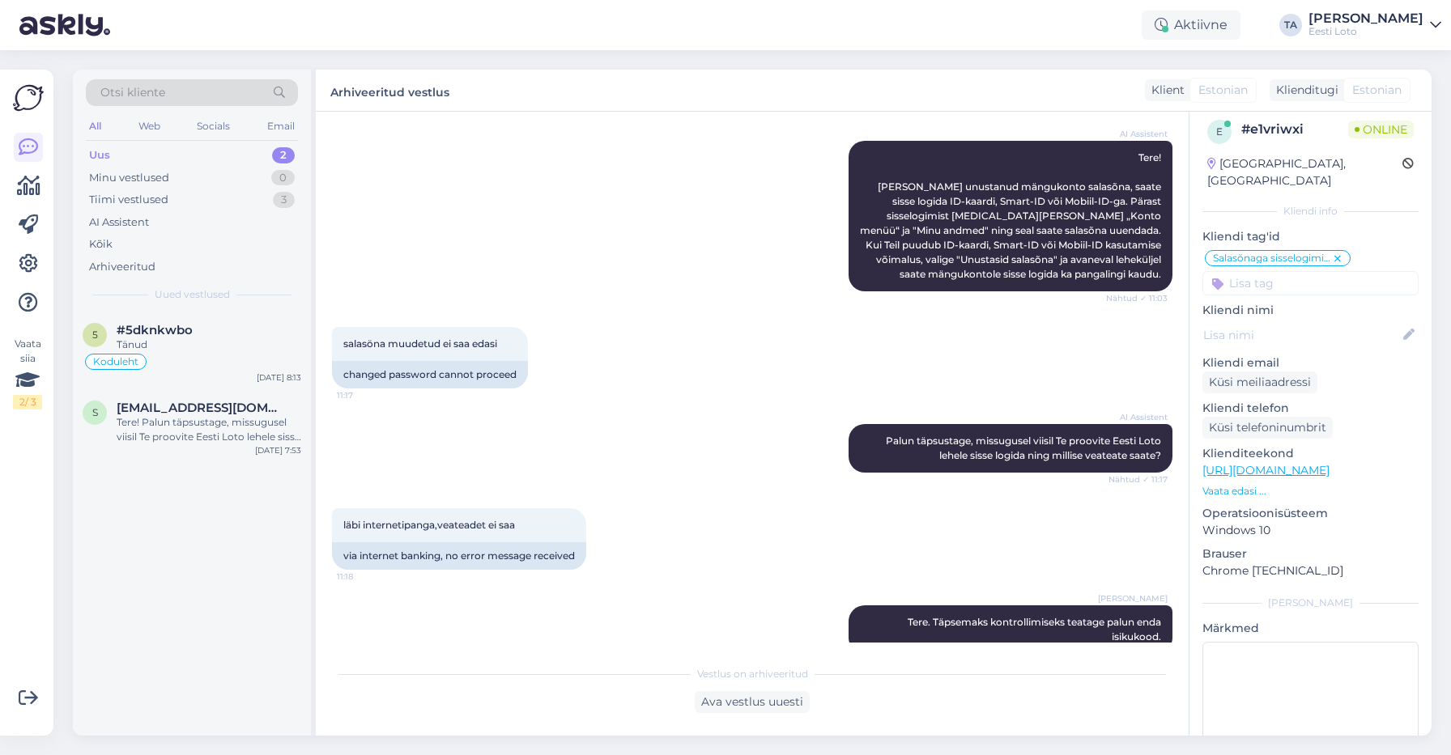
scroll to position [199, 0]
